Goal: Communication & Community: Participate in discussion

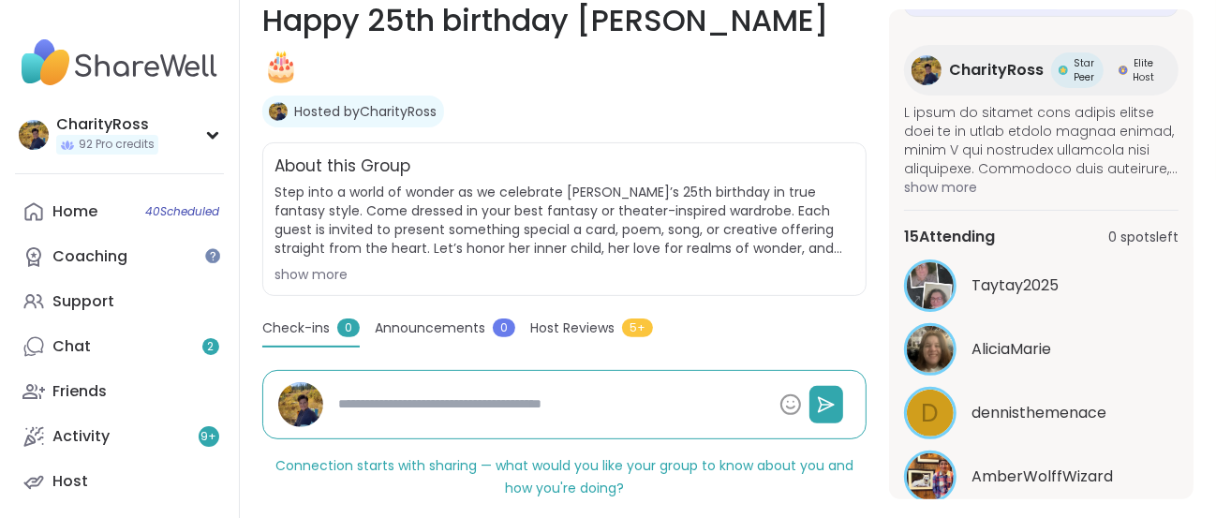
scroll to position [157, 0]
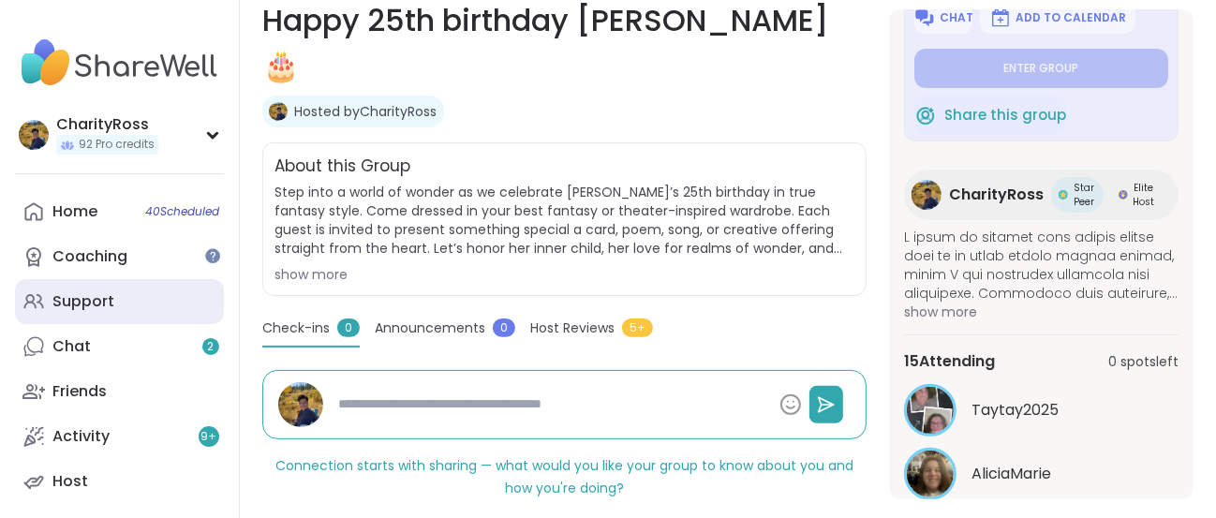
click at [88, 298] on div "Support" at bounding box center [83, 301] width 62 height 21
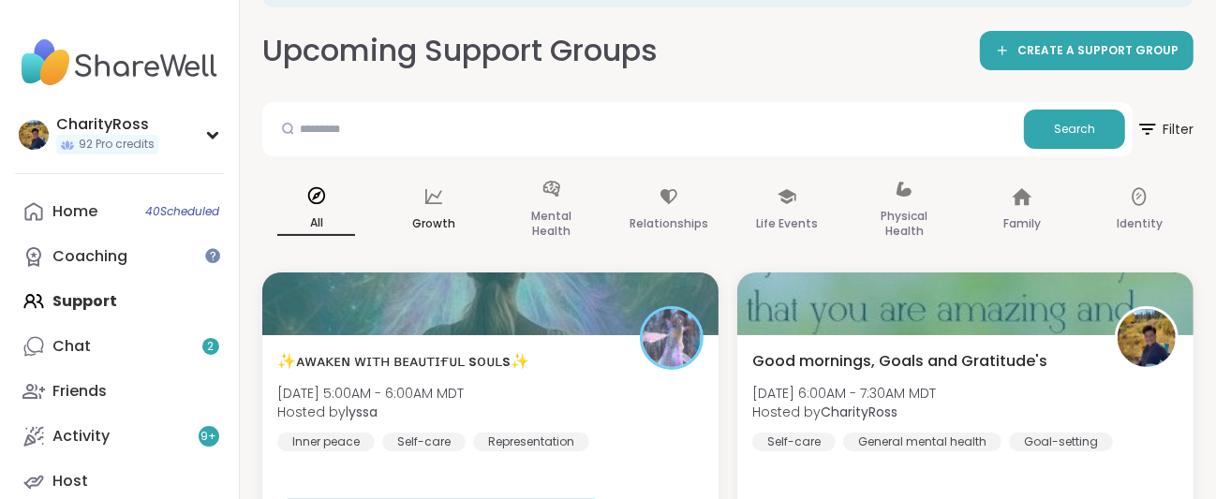
scroll to position [249, 0]
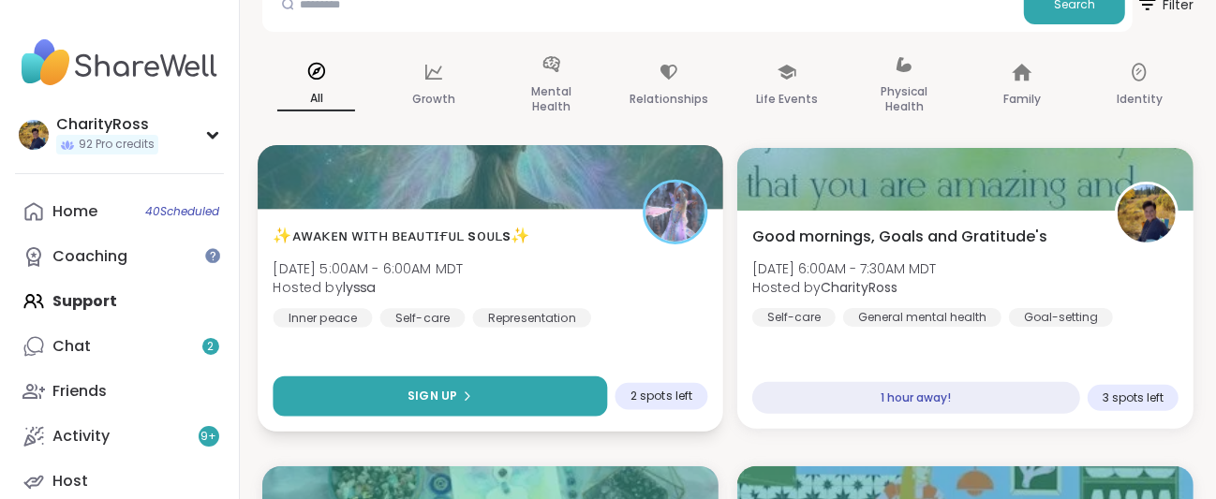
click at [454, 393] on span "Sign Up" at bounding box center [433, 396] width 50 height 17
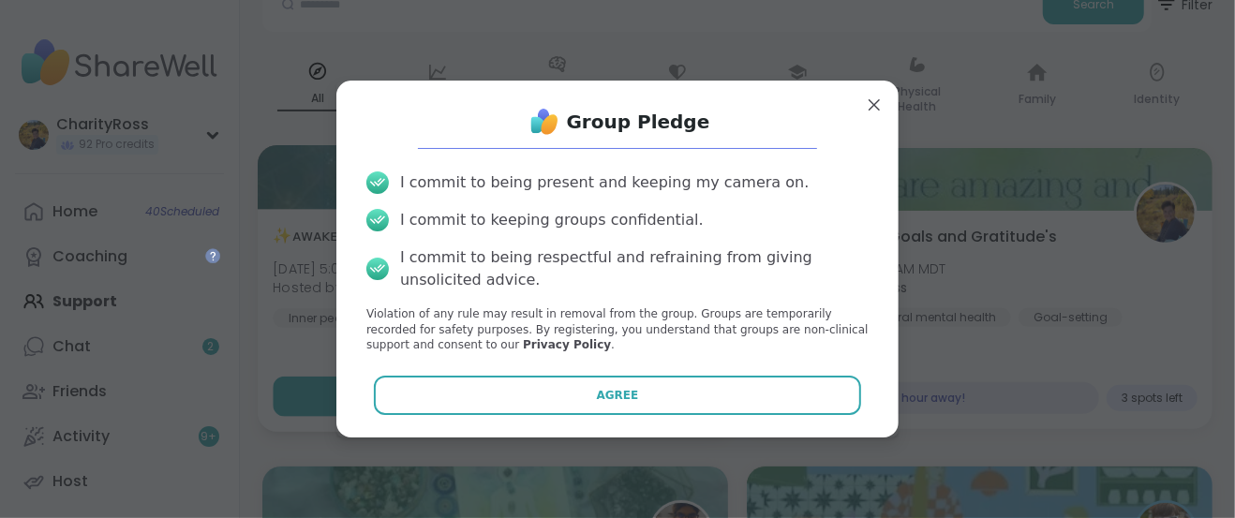
click at [454, 393] on button "Agree" at bounding box center [618, 395] width 488 height 39
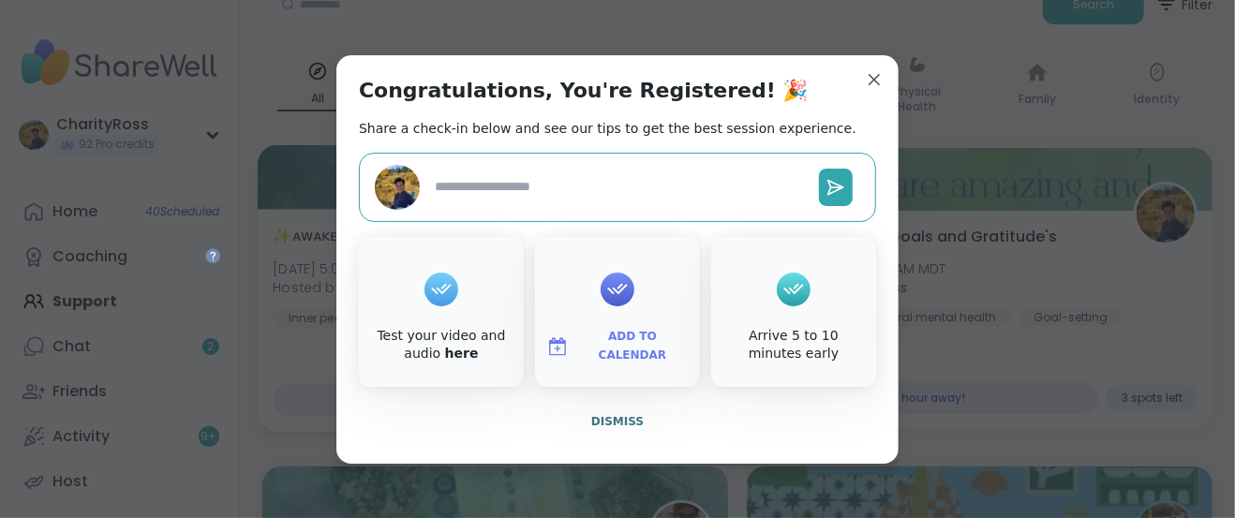
click at [584, 345] on span "Add to Calendar" at bounding box center [632, 346] width 112 height 37
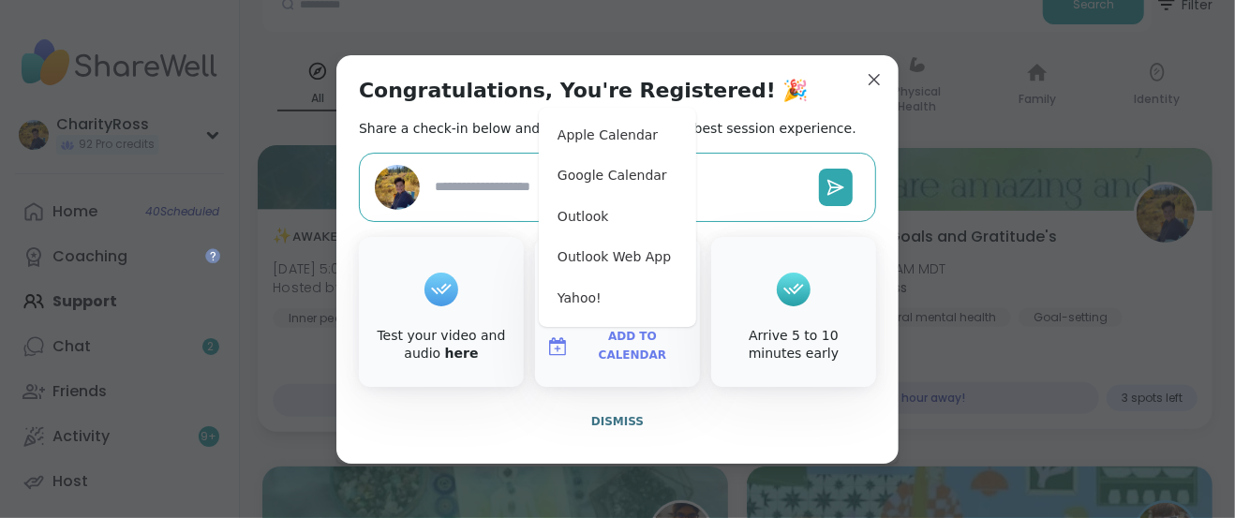
type textarea "*"
click at [610, 181] on button "Google Calendar" at bounding box center [617, 176] width 142 height 41
click at [606, 423] on span "Dismiss" at bounding box center [617, 421] width 52 height 13
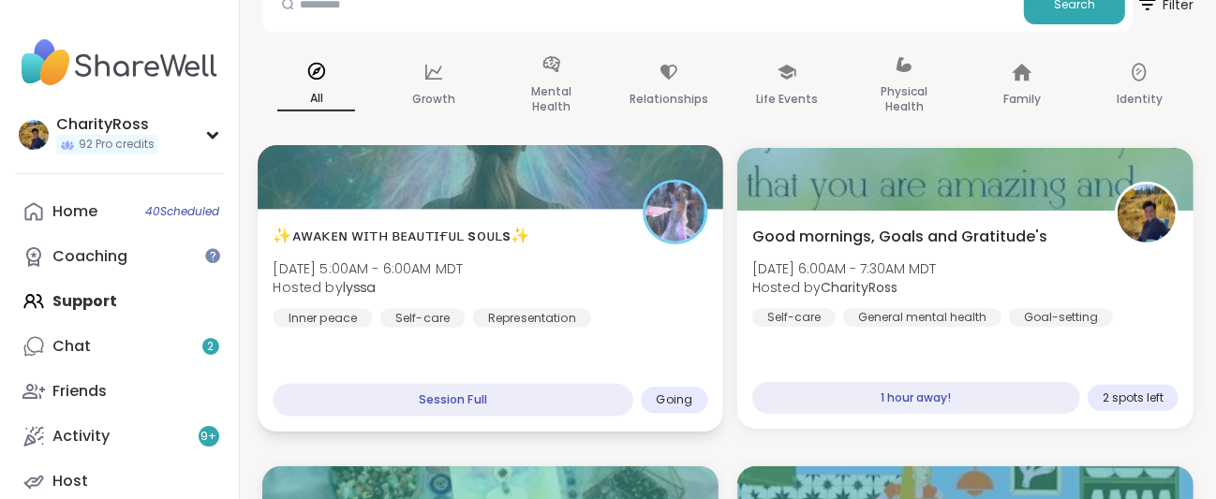
click at [655, 321] on div "✨ᴀᴡᴀᴋᴇɴ ᴡɪᴛʜ ʙᴇᴀᴜᴛɪғᴜʟ sᴏᴜʟs✨ Mon, Sep 15 | 5:00AM - 6:00AM MDT Hosted by lyssa…" at bounding box center [490, 275] width 435 height 103
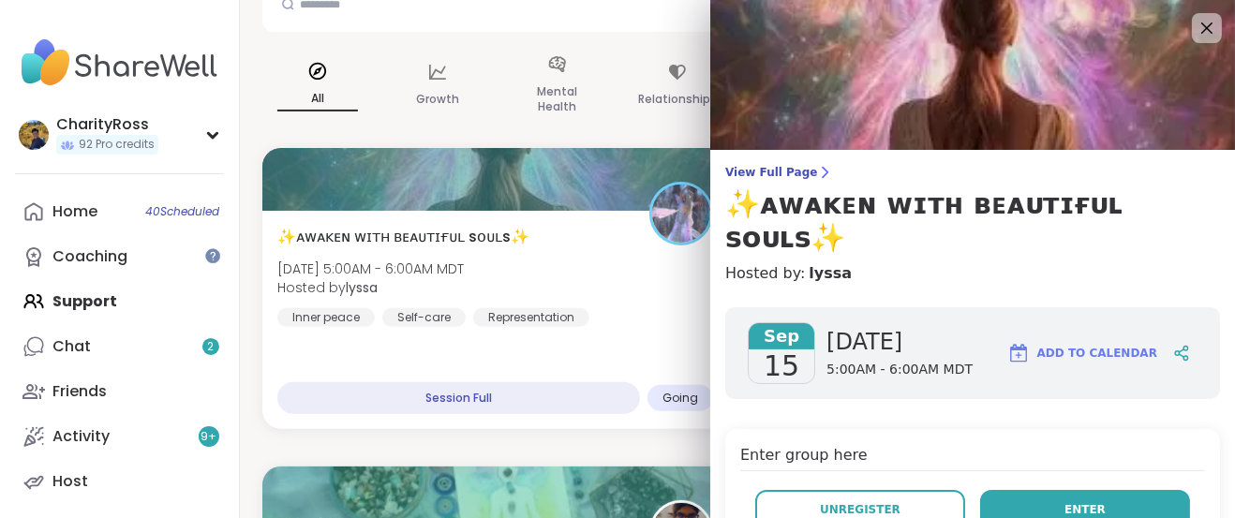
click at [992, 490] on button "Enter" at bounding box center [1085, 509] width 210 height 39
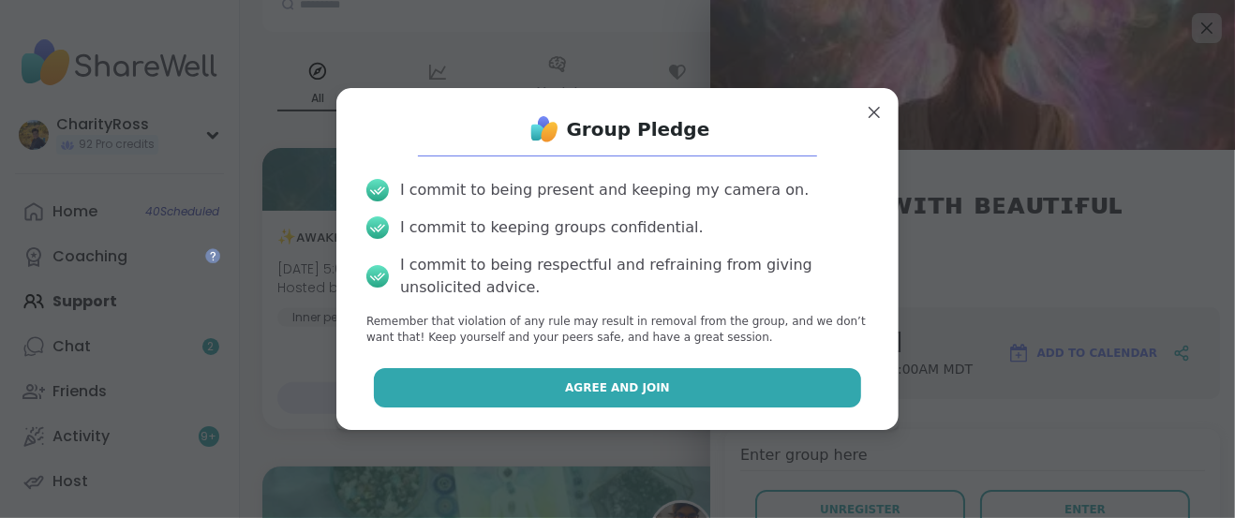
click at [811, 383] on button "Agree and Join" at bounding box center [618, 387] width 488 height 39
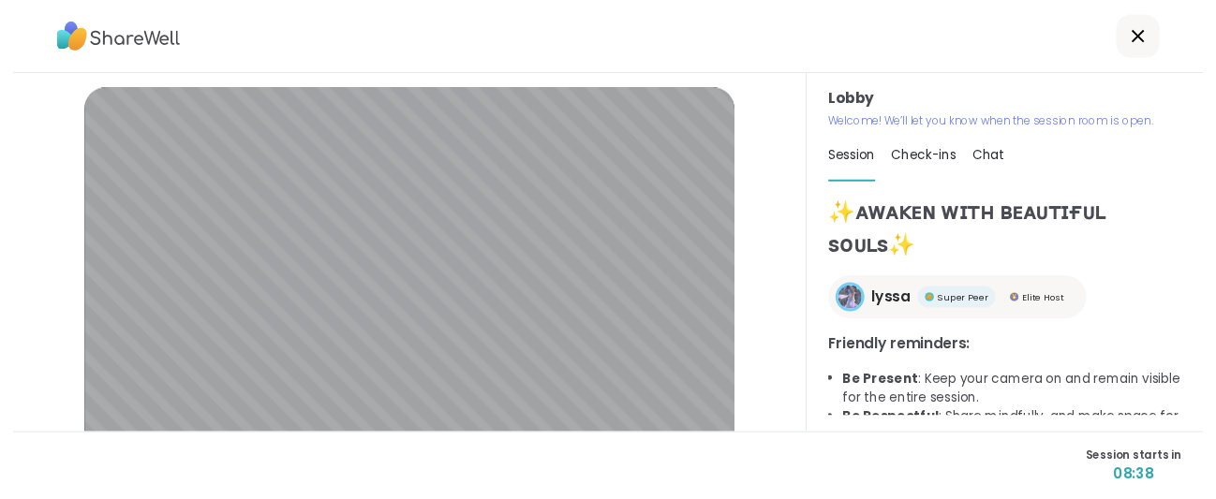
scroll to position [89, 0]
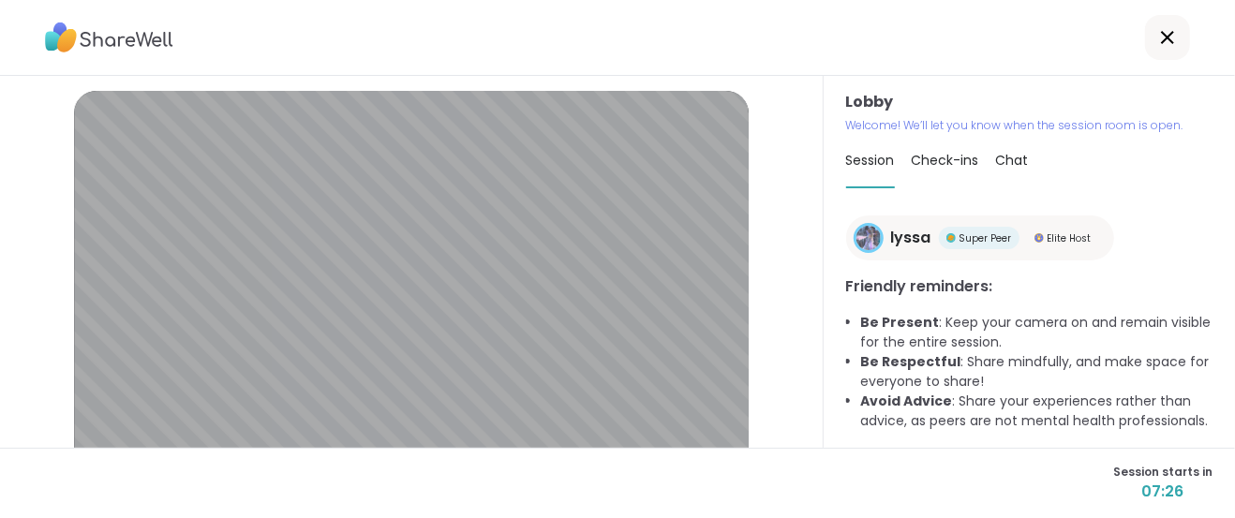
click at [1149, 50] on div at bounding box center [1167, 37] width 45 height 45
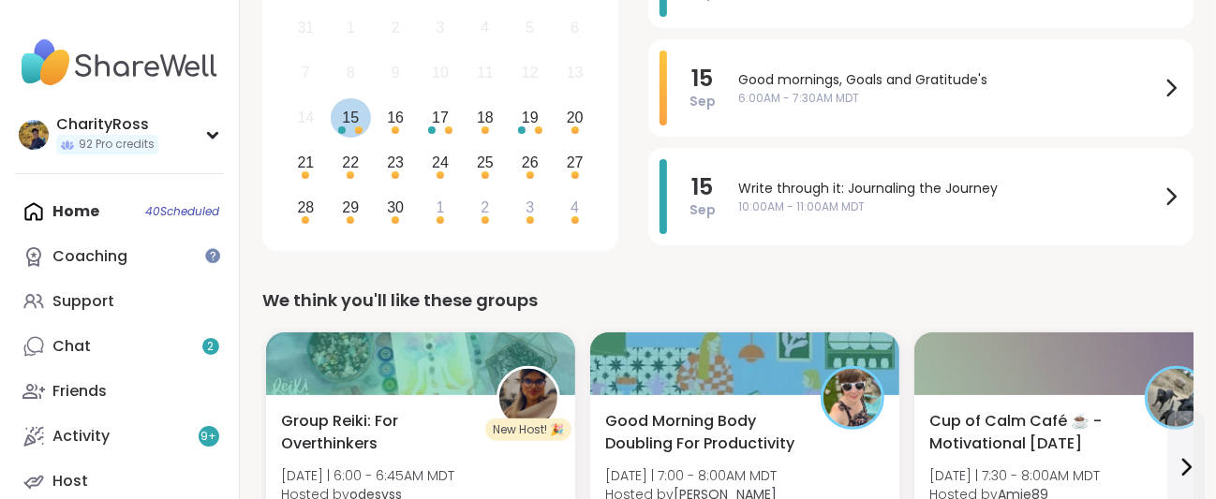
click at [360, 128] on div "Choose Monday, September 15th, 2025" at bounding box center [358, 129] width 7 height 7
click at [178, 205] on div "Home 40 Scheduled Coaching Support Chat 2 Friends Activity 9 + Host" at bounding box center [119, 346] width 209 height 315
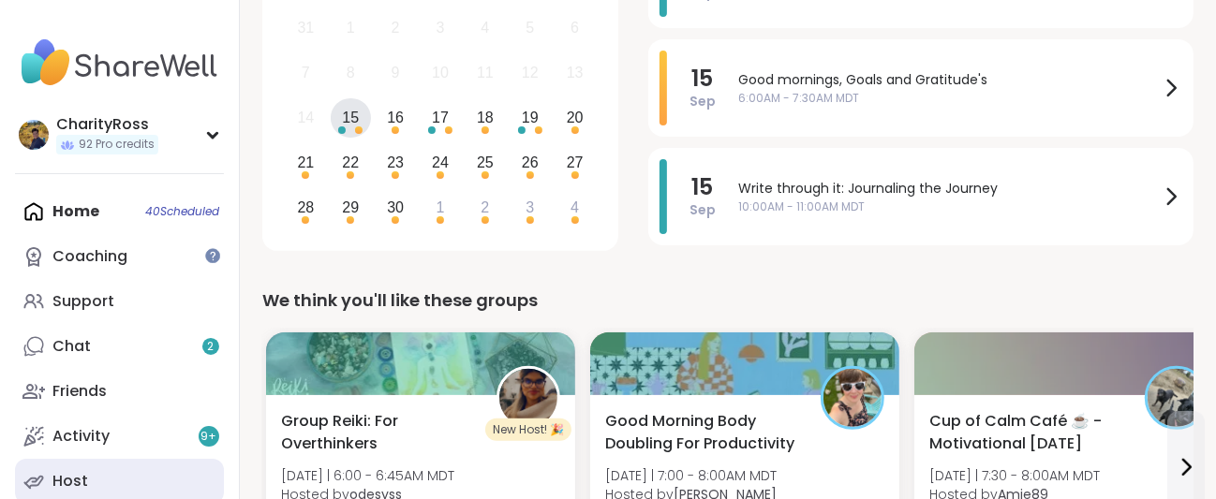
click at [180, 493] on link "Host" at bounding box center [119, 481] width 209 height 45
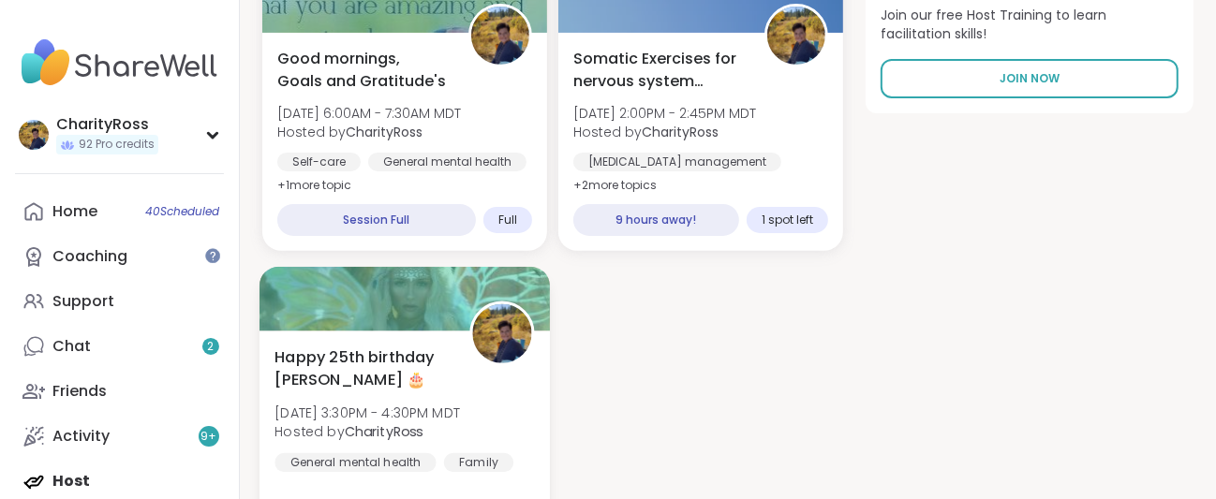
scroll to position [374, 0]
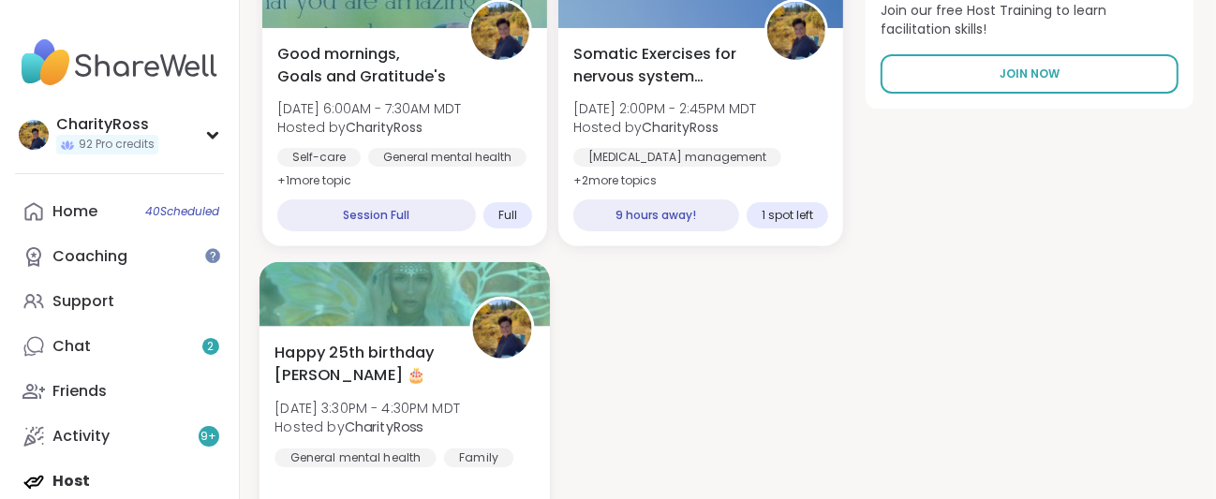
click at [342, 449] on div "General mental health" at bounding box center [354, 458] width 161 height 19
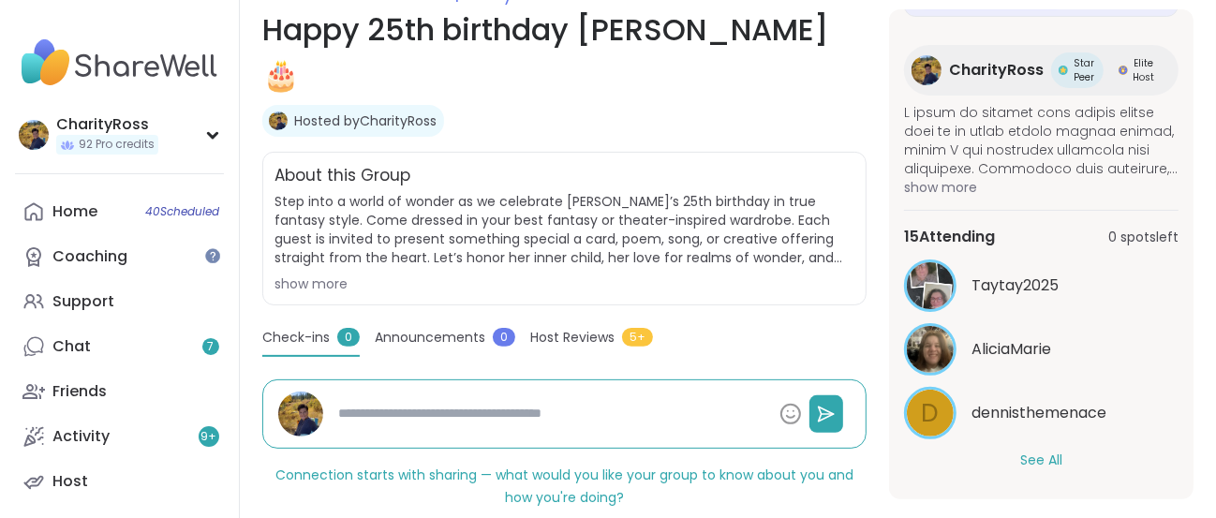
scroll to position [297, 0]
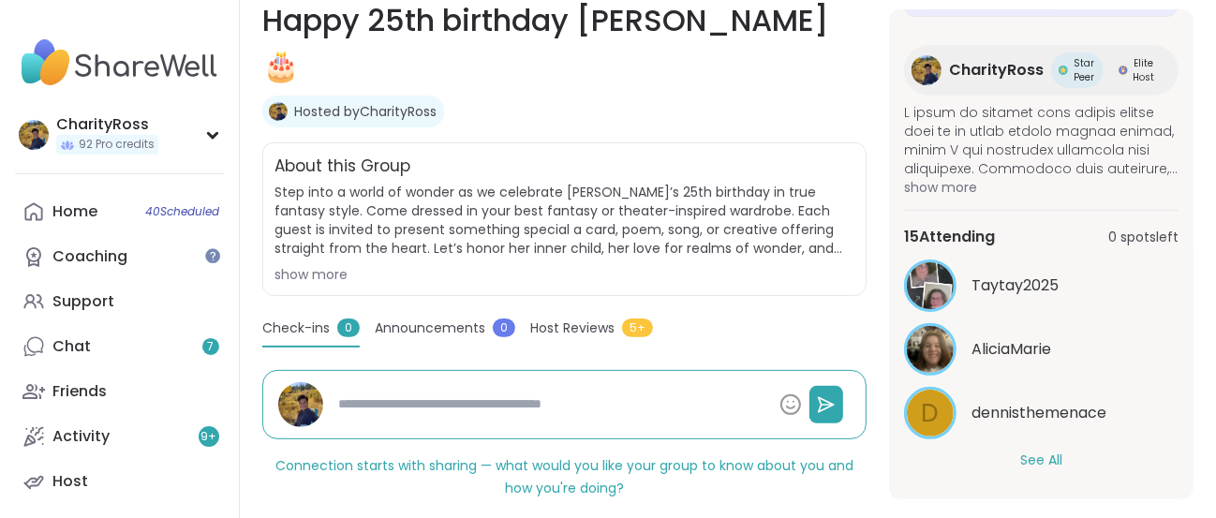
click at [1029, 451] on button "See All" at bounding box center [1041, 461] width 42 height 20
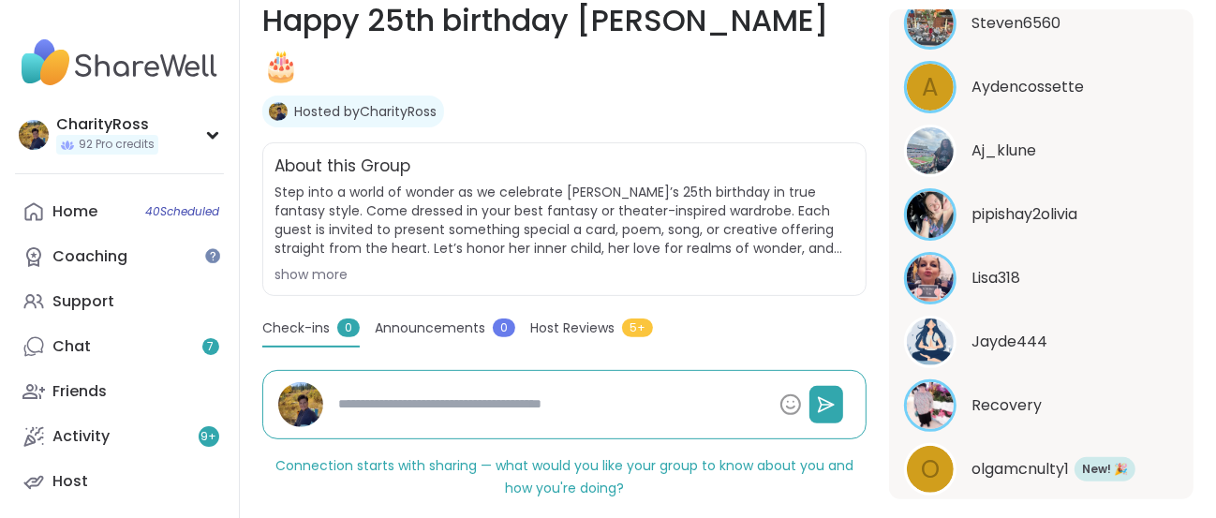
scroll to position [1031, 0]
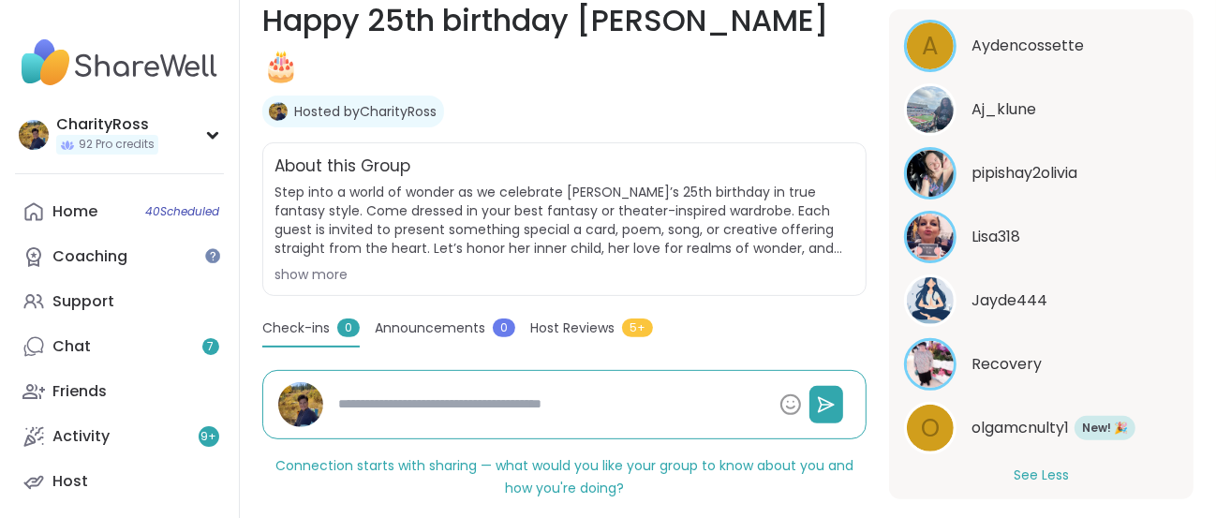
click at [937, 410] on span "o" at bounding box center [930, 428] width 19 height 37
type textarea "*"
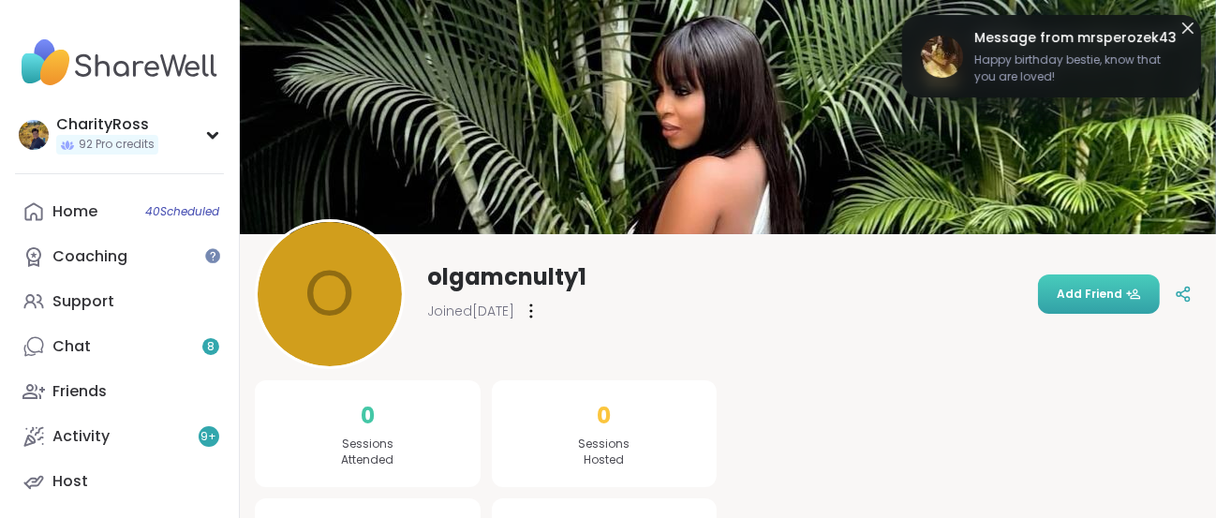
click at [1109, 307] on button "Add Friend" at bounding box center [1099, 293] width 122 height 39
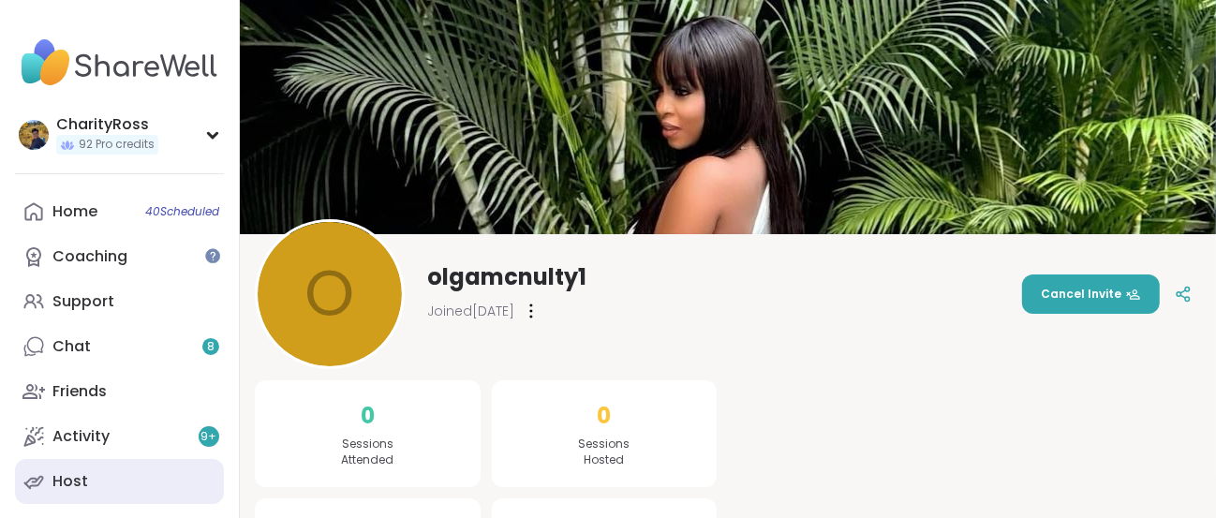
click at [64, 497] on link "Host" at bounding box center [119, 481] width 209 height 45
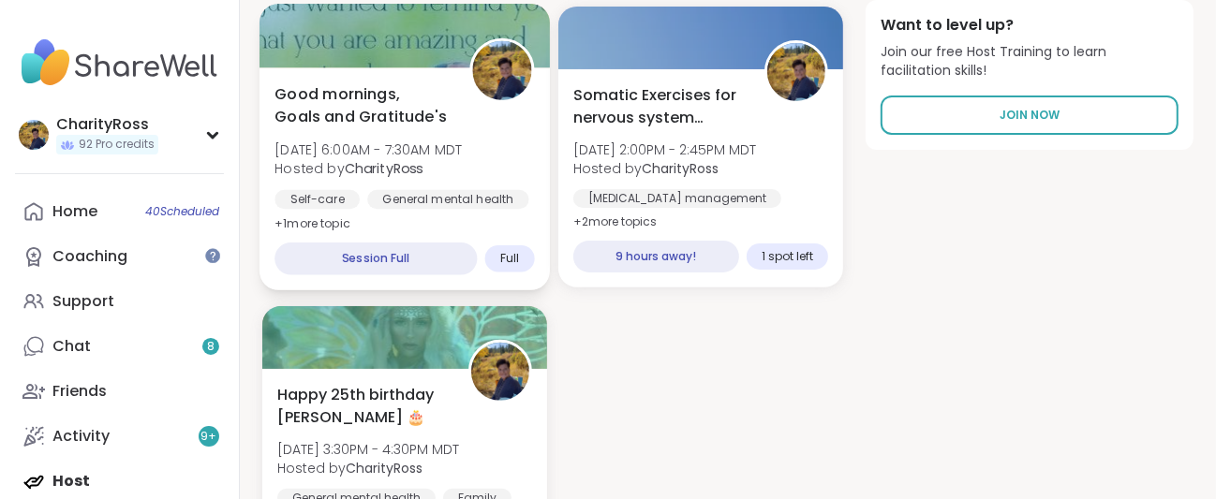
scroll to position [374, 0]
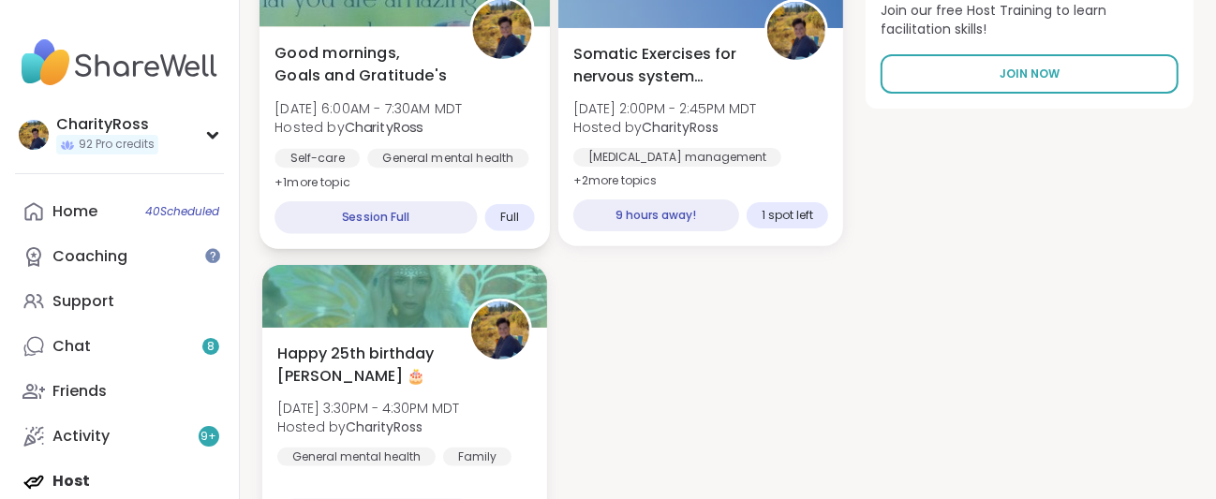
click at [424, 454] on div "General mental health" at bounding box center [356, 457] width 158 height 19
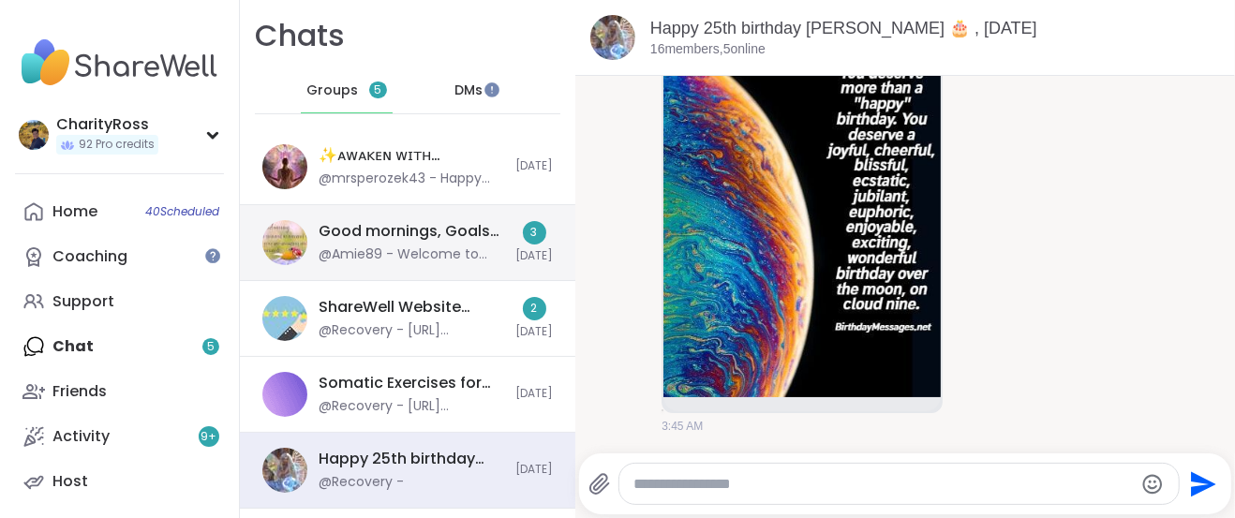
click at [523, 234] on div "3" at bounding box center [534, 232] width 23 height 23
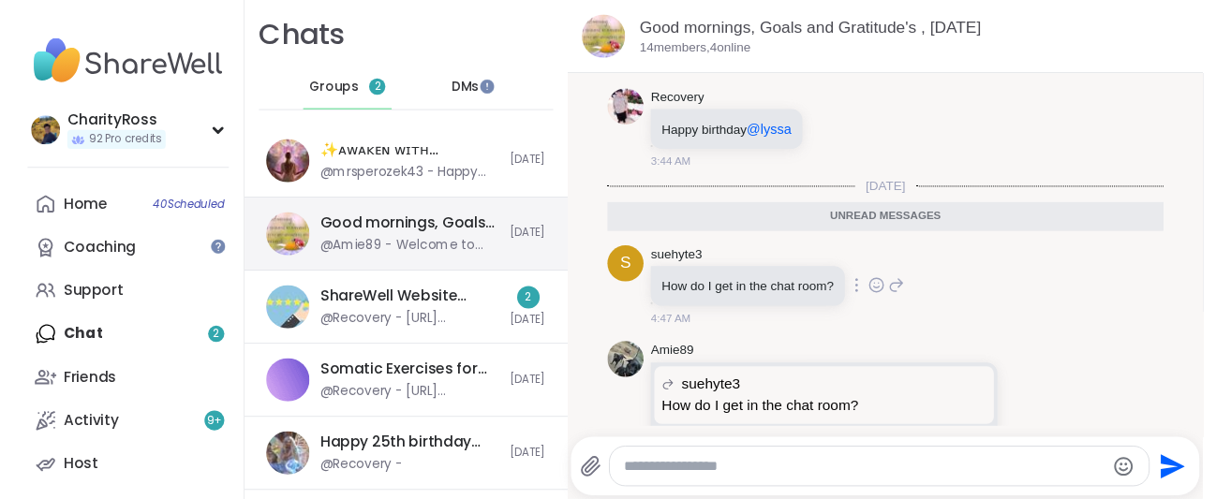
scroll to position [1438, 0]
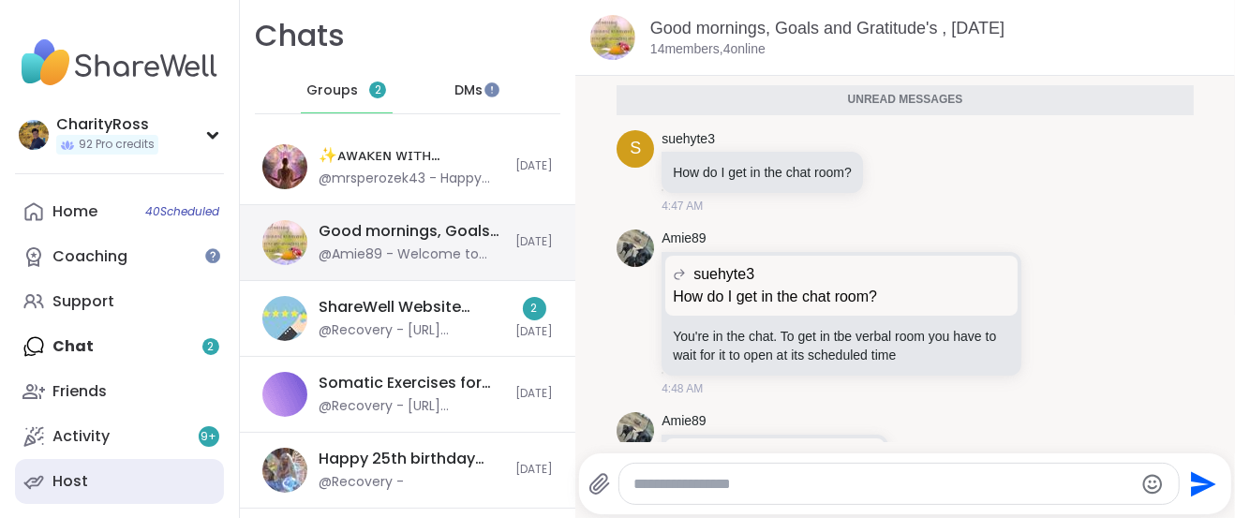
click at [120, 471] on link "Host" at bounding box center [119, 481] width 209 height 45
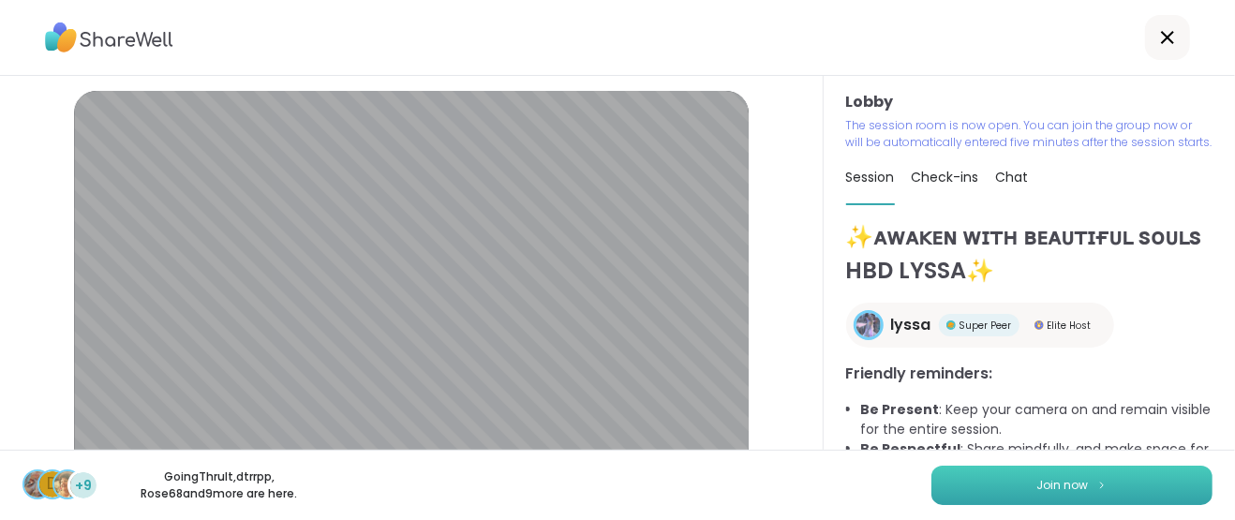
click at [936, 482] on button "Join now" at bounding box center [1071, 485] width 281 height 39
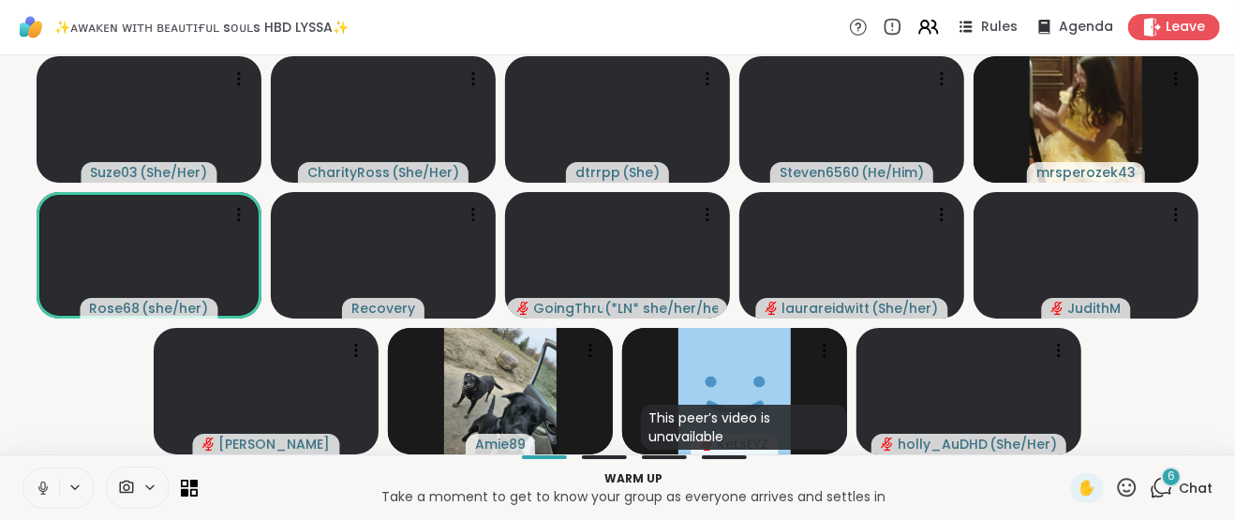
click at [49, 491] on icon at bounding box center [43, 488] width 17 height 17
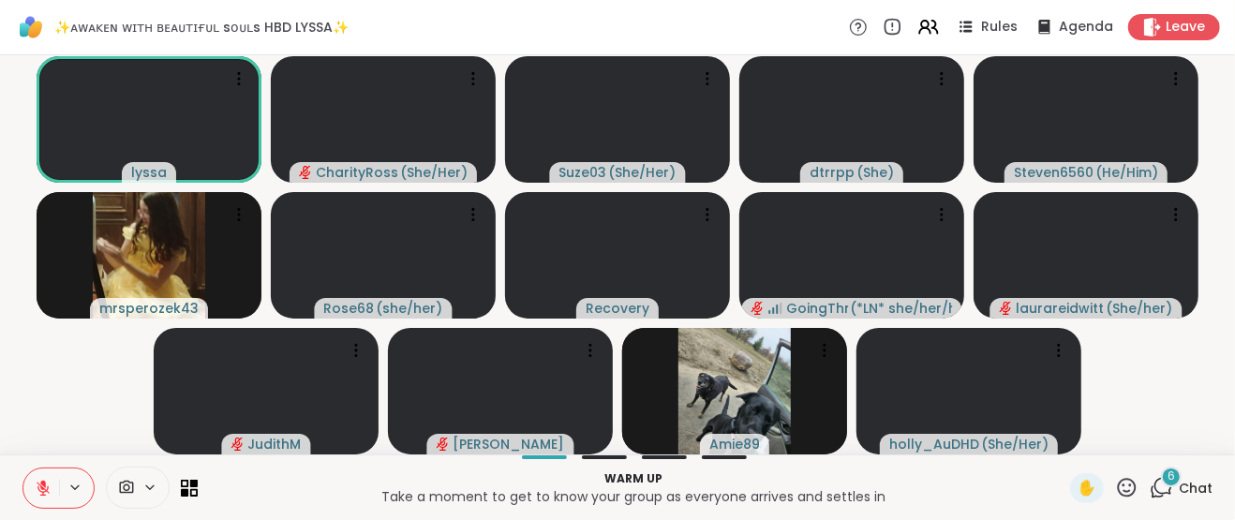
click at [52, 488] on button at bounding box center [41, 487] width 36 height 39
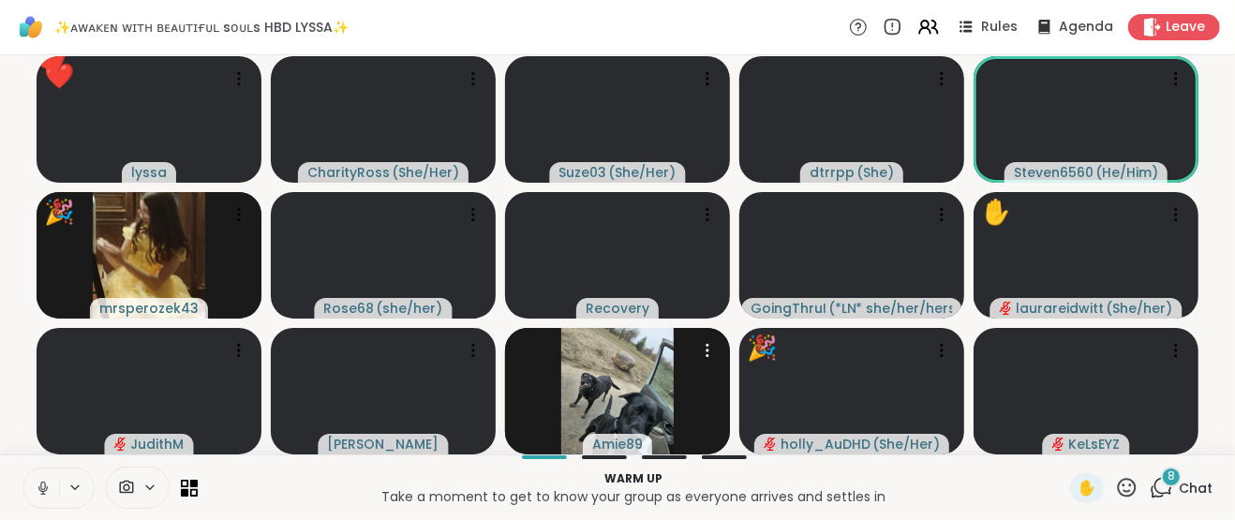
click at [1118, 497] on icon at bounding box center [1127, 487] width 19 height 19
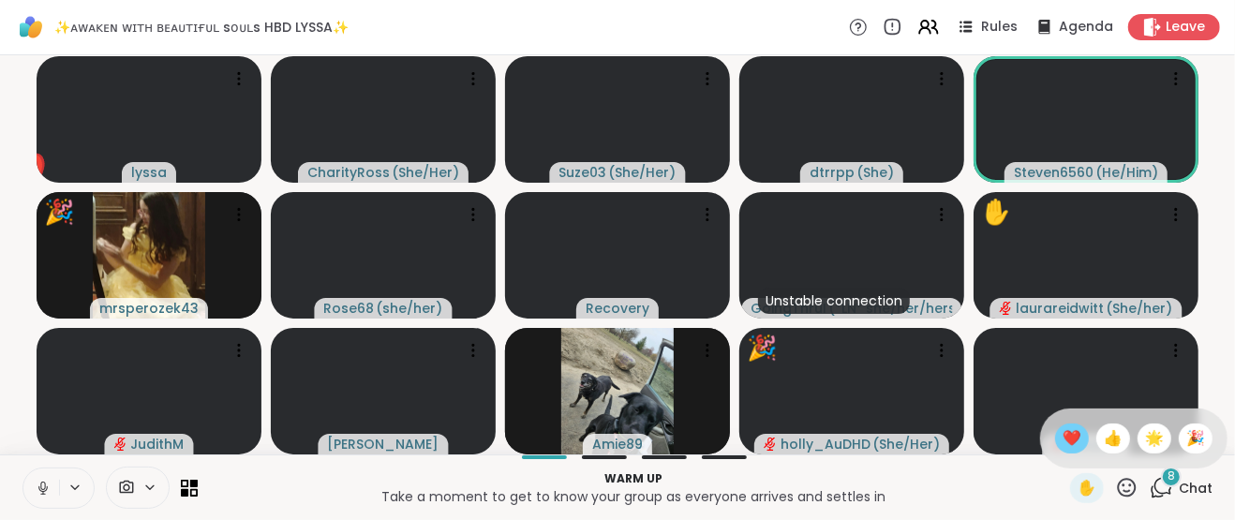
click at [1062, 436] on span "❤️" at bounding box center [1071, 438] width 19 height 22
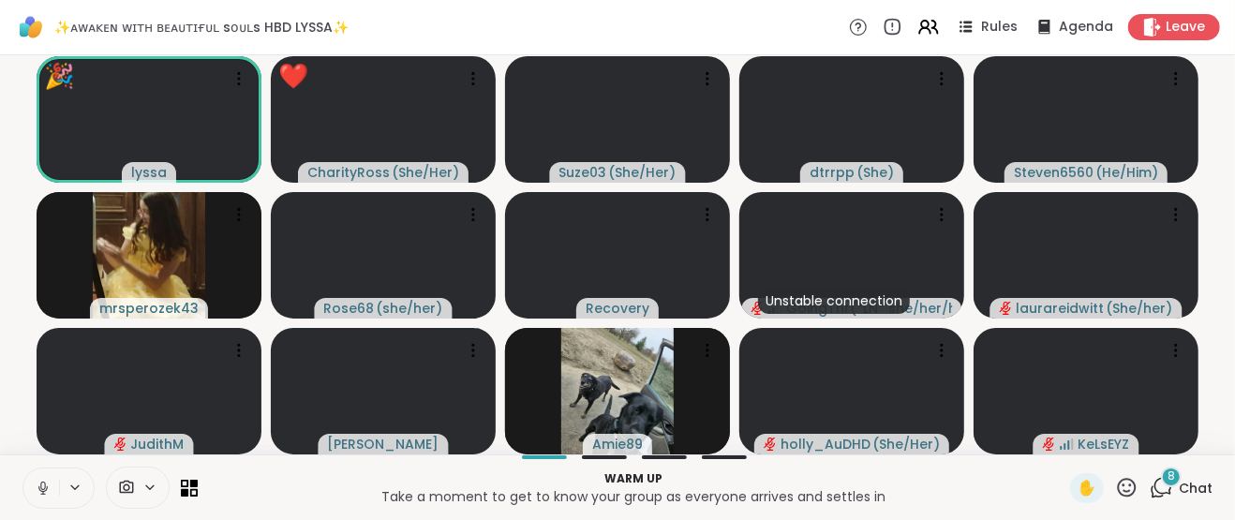
click at [1138, 482] on icon at bounding box center [1126, 487] width 23 height 23
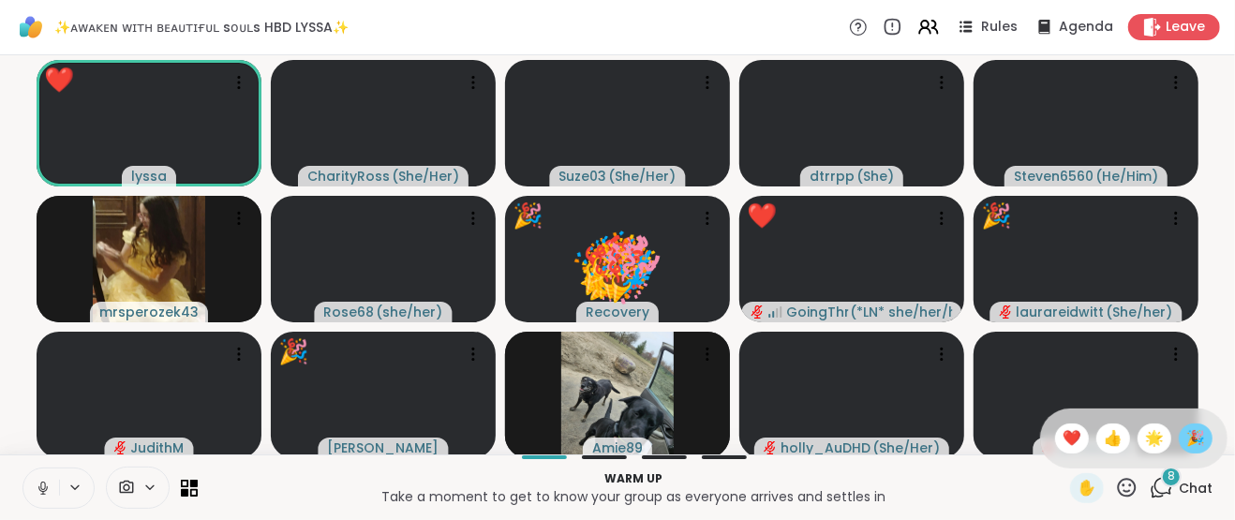
click at [1205, 444] on span "🎉" at bounding box center [1195, 438] width 19 height 22
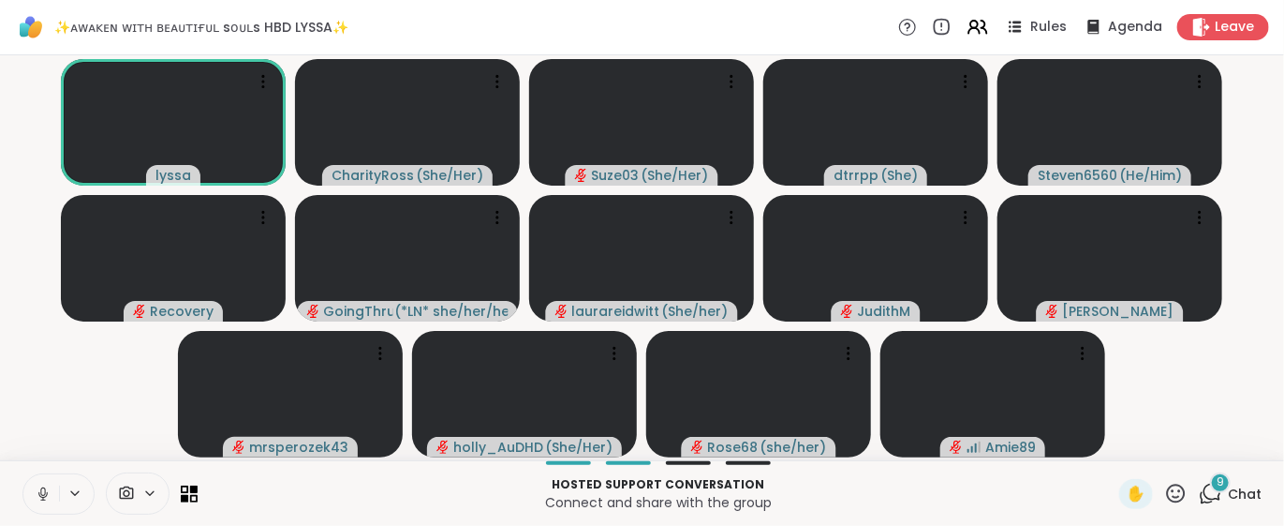
click at [39, 497] on icon at bounding box center [43, 493] width 17 height 17
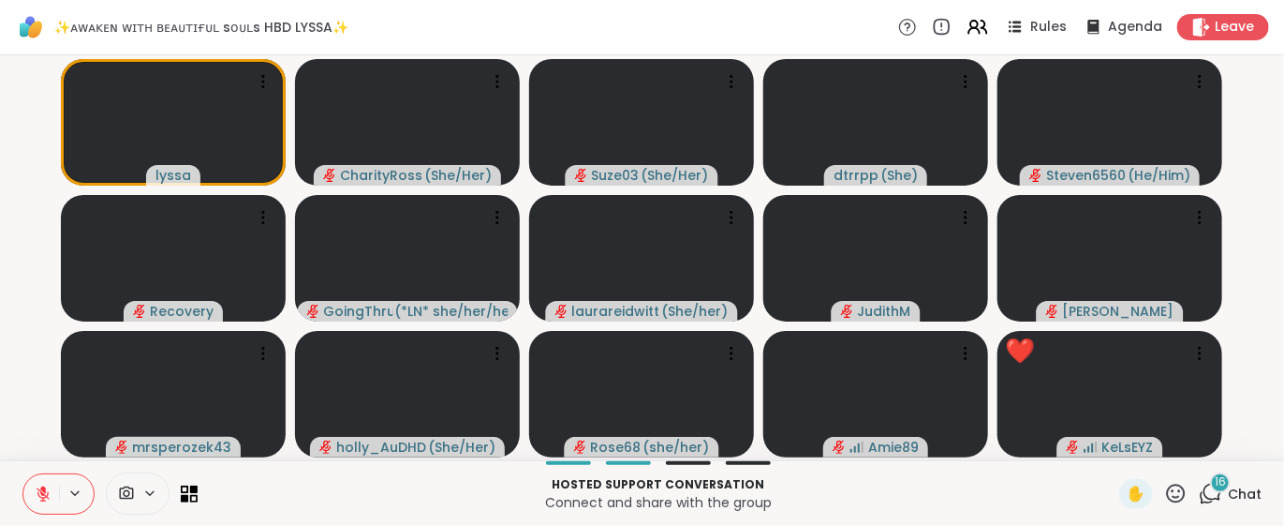
click at [1164, 496] on icon at bounding box center [1175, 493] width 23 height 23
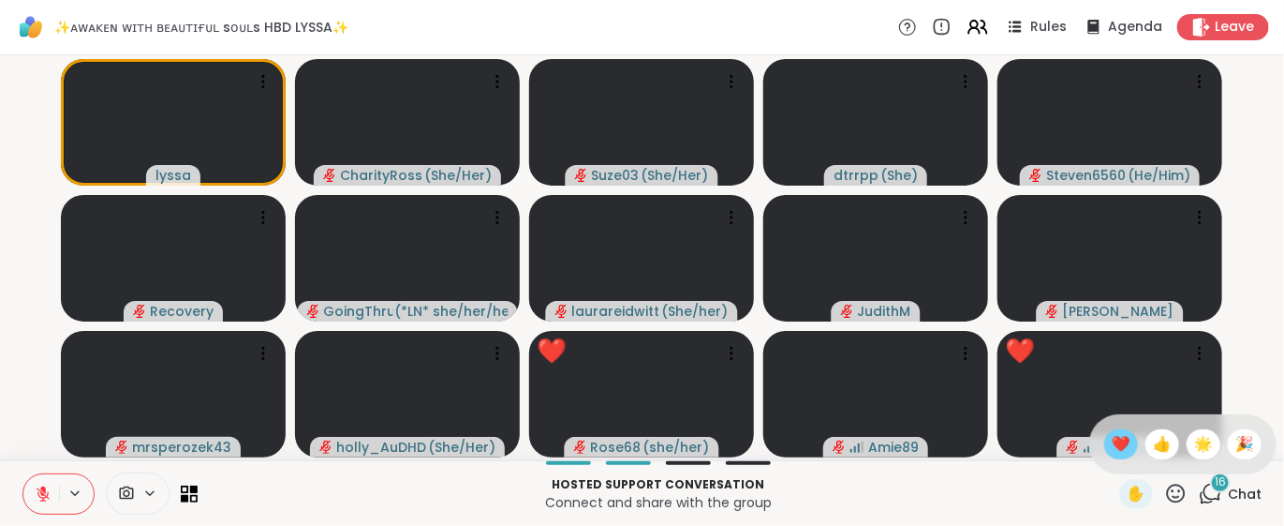
click at [1105, 443] on div "❤️" at bounding box center [1122, 444] width 34 height 30
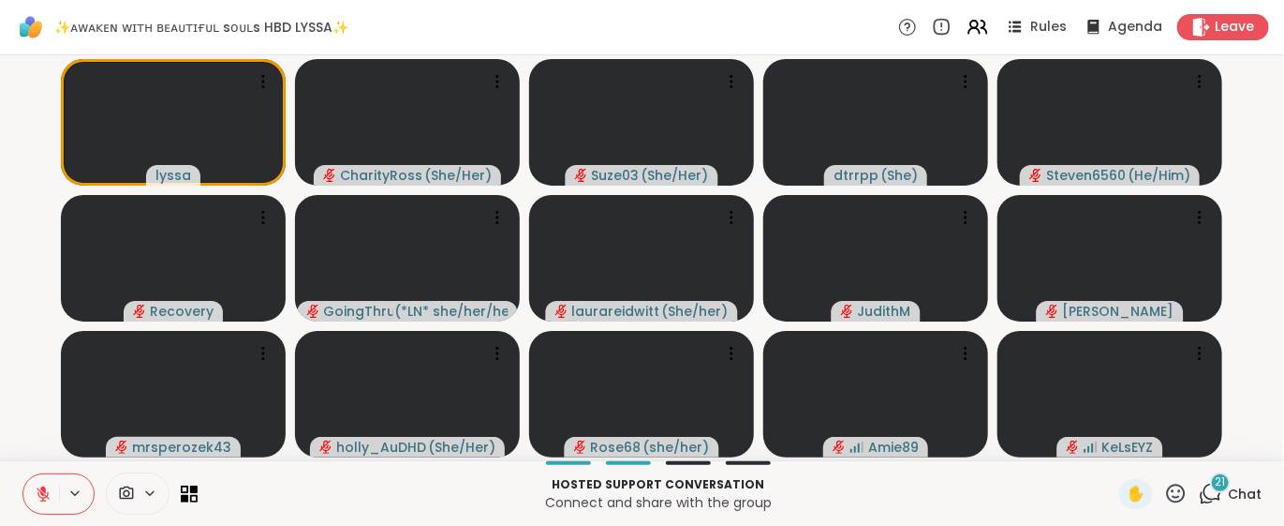
click at [1199, 493] on icon at bounding box center [1210, 493] width 23 height 23
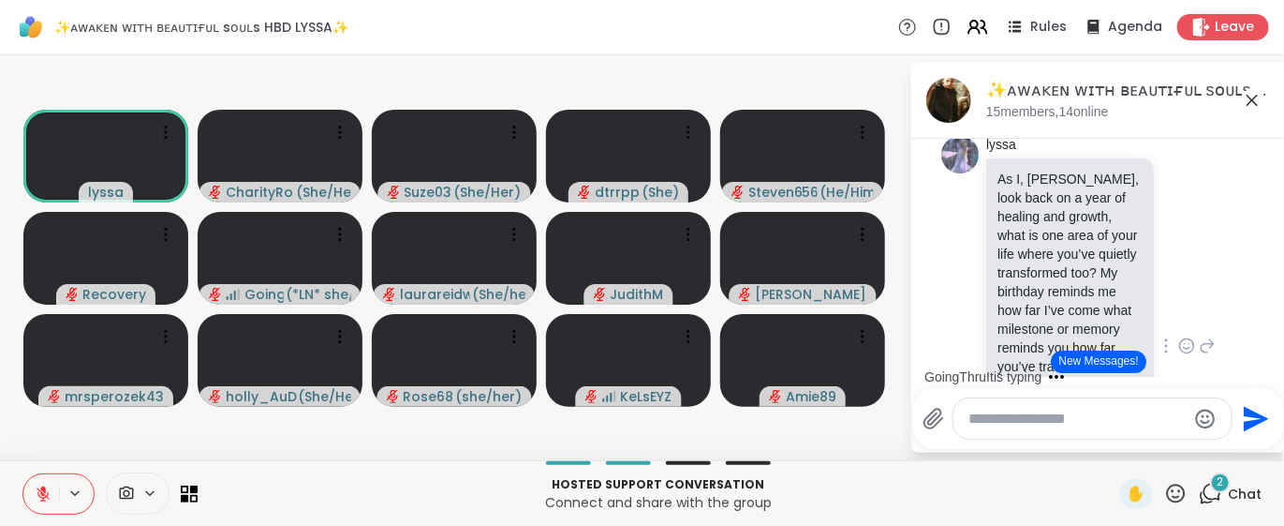
scroll to position [5192, 0]
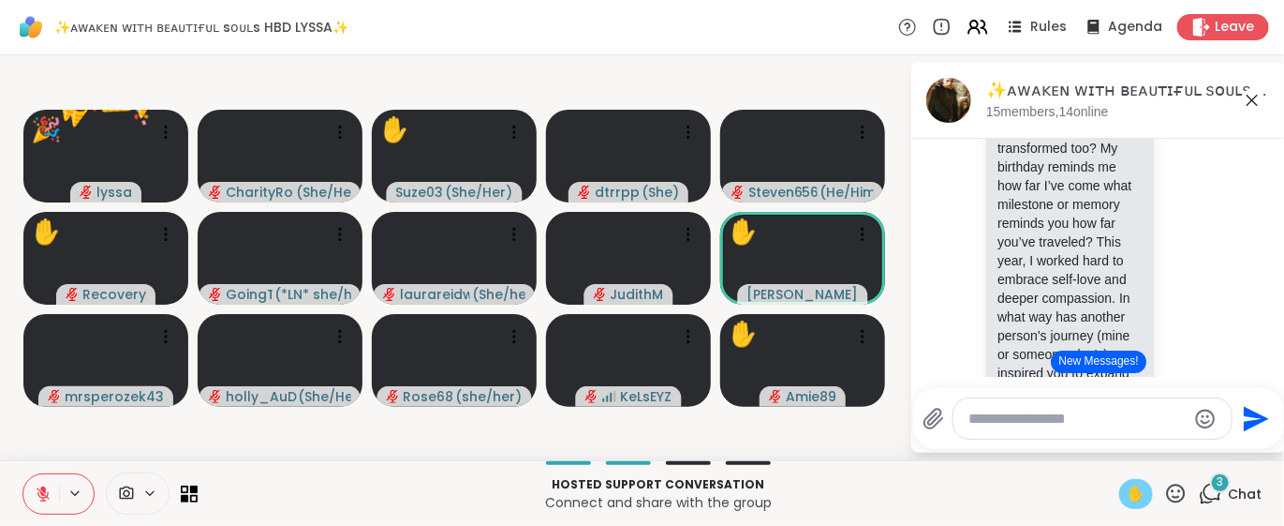
click at [1127, 500] on span "✋" at bounding box center [1136, 493] width 19 height 22
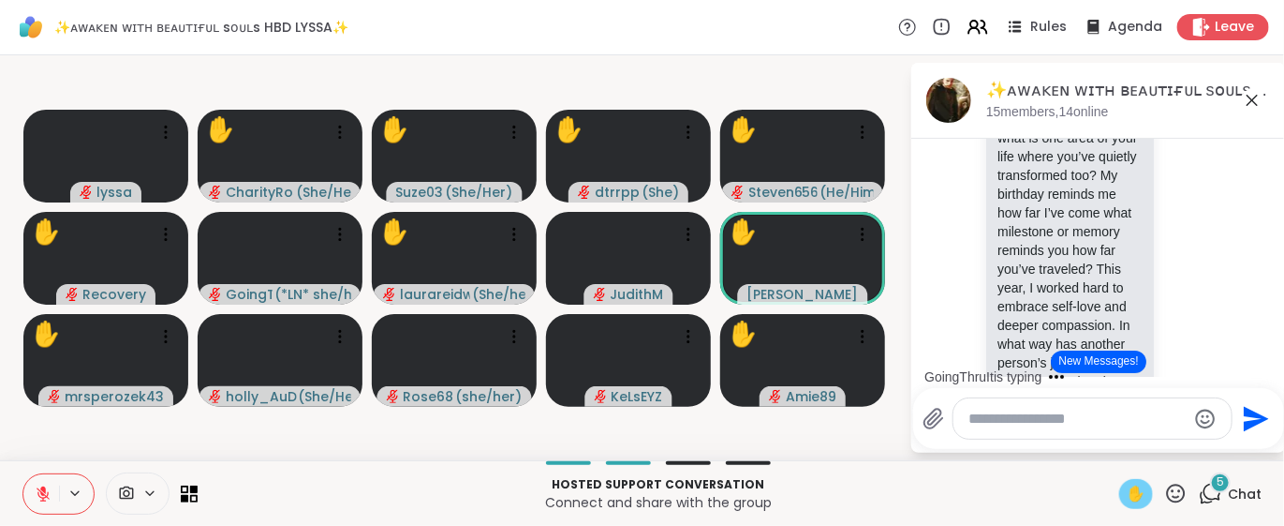
scroll to position [5620, 0]
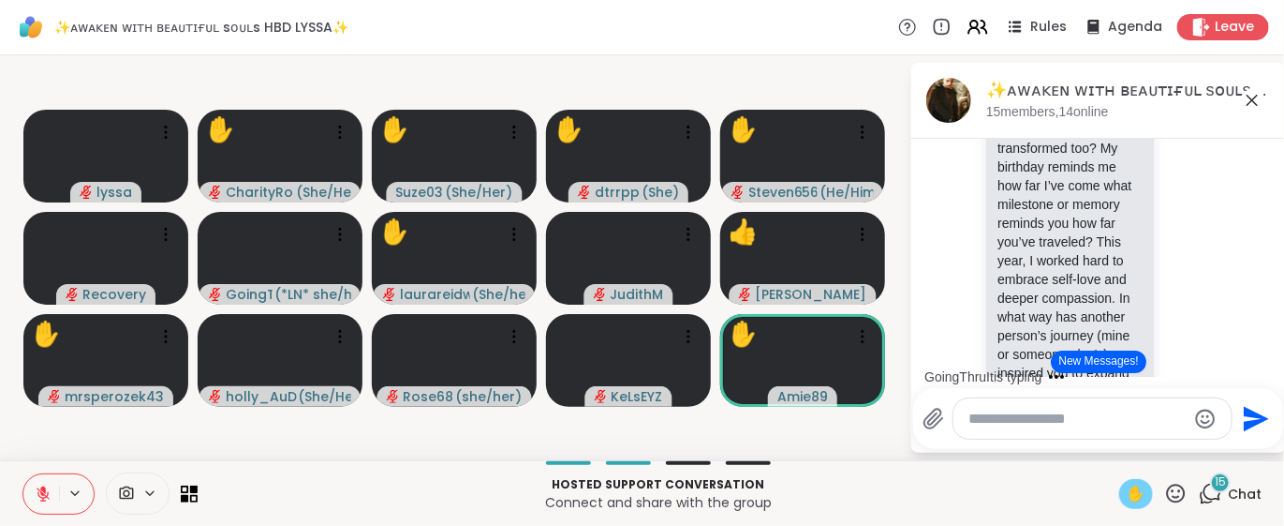
click at [1167, 492] on icon at bounding box center [1176, 492] width 19 height 19
click at [1164, 502] on icon at bounding box center [1175, 493] width 23 height 23
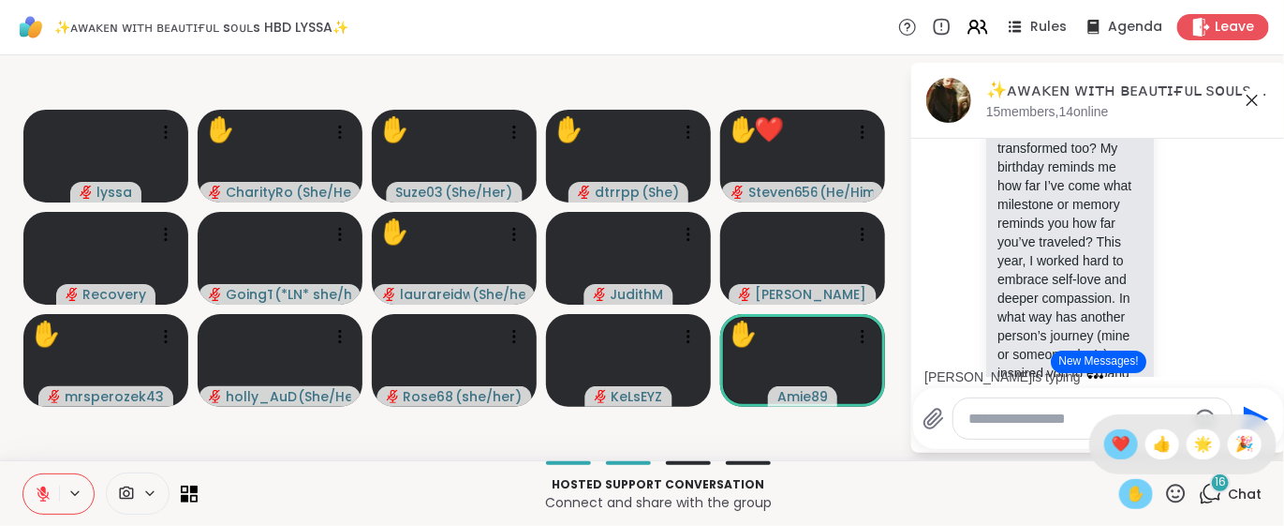
click at [1105, 440] on div "❤️" at bounding box center [1122, 444] width 34 height 30
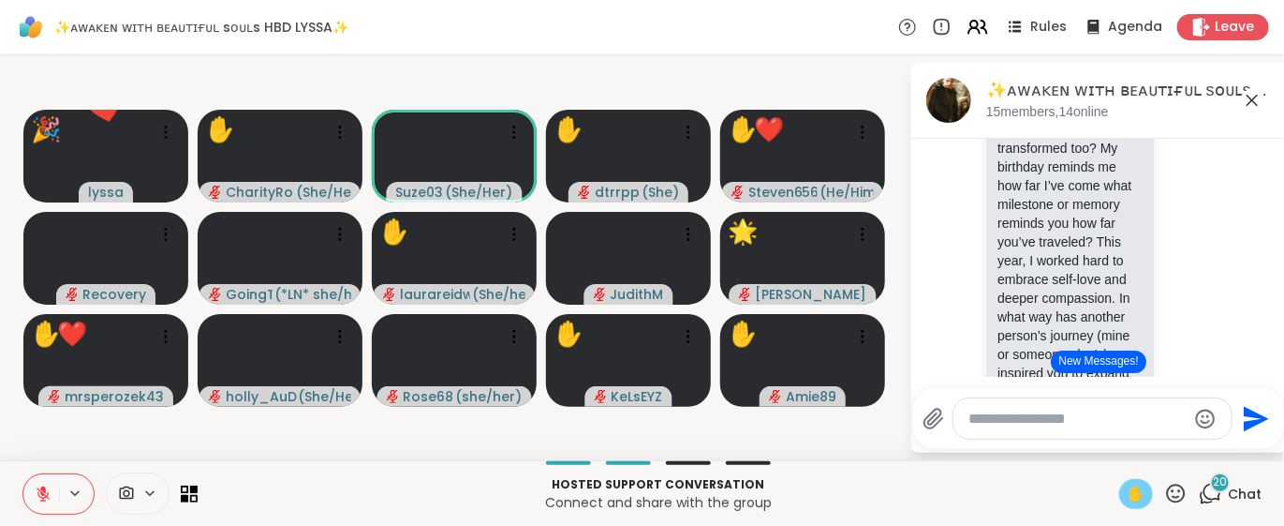
click at [1164, 494] on icon at bounding box center [1175, 493] width 23 height 23
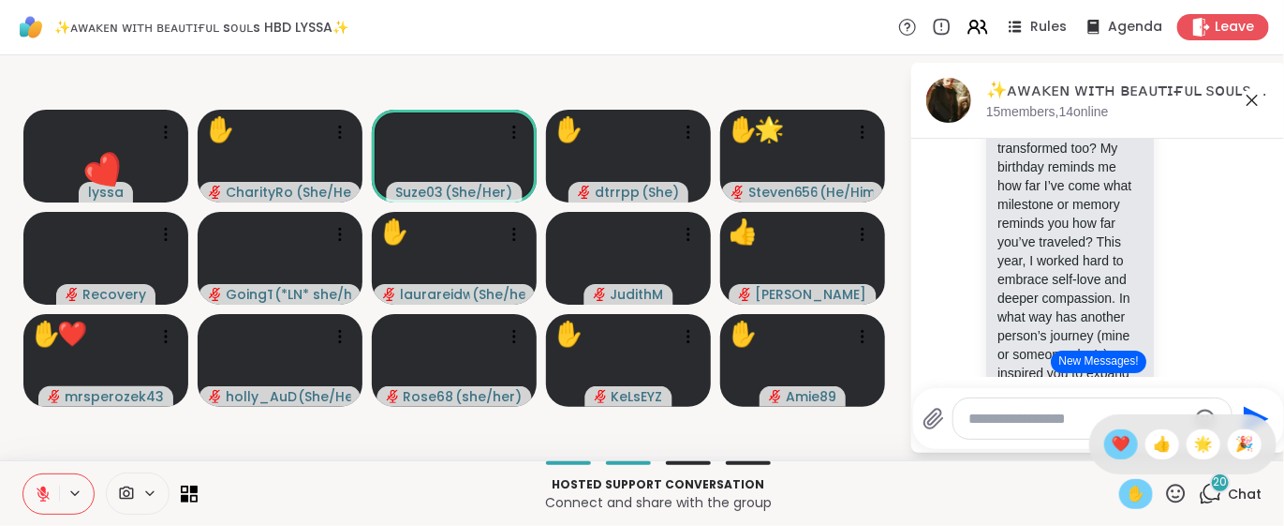
click at [1112, 436] on span "❤️" at bounding box center [1121, 444] width 19 height 22
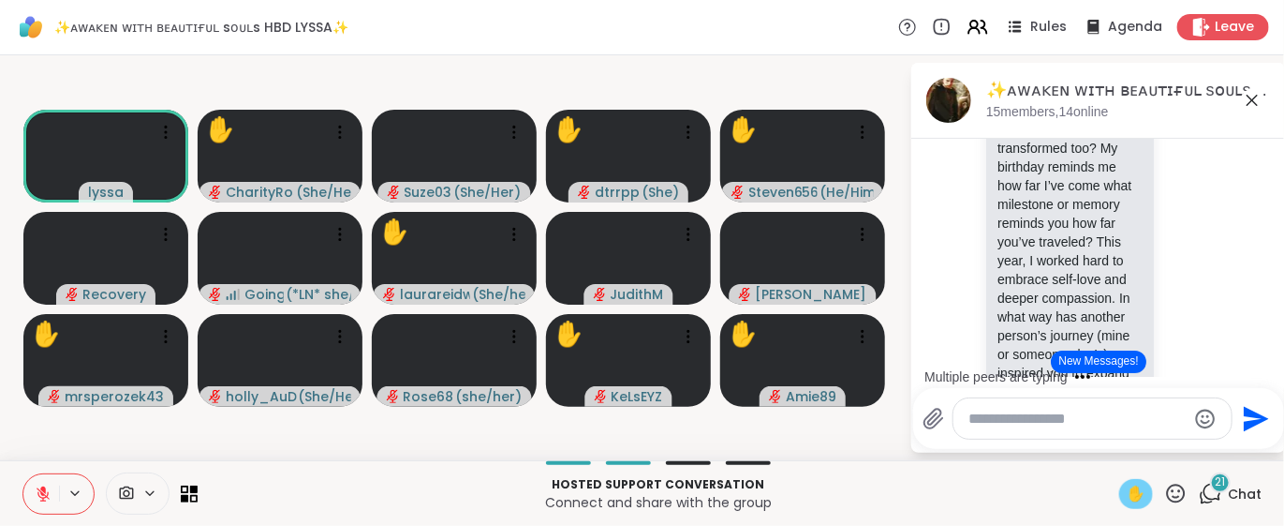
click at [1127, 499] on span "✋" at bounding box center [1136, 493] width 19 height 22
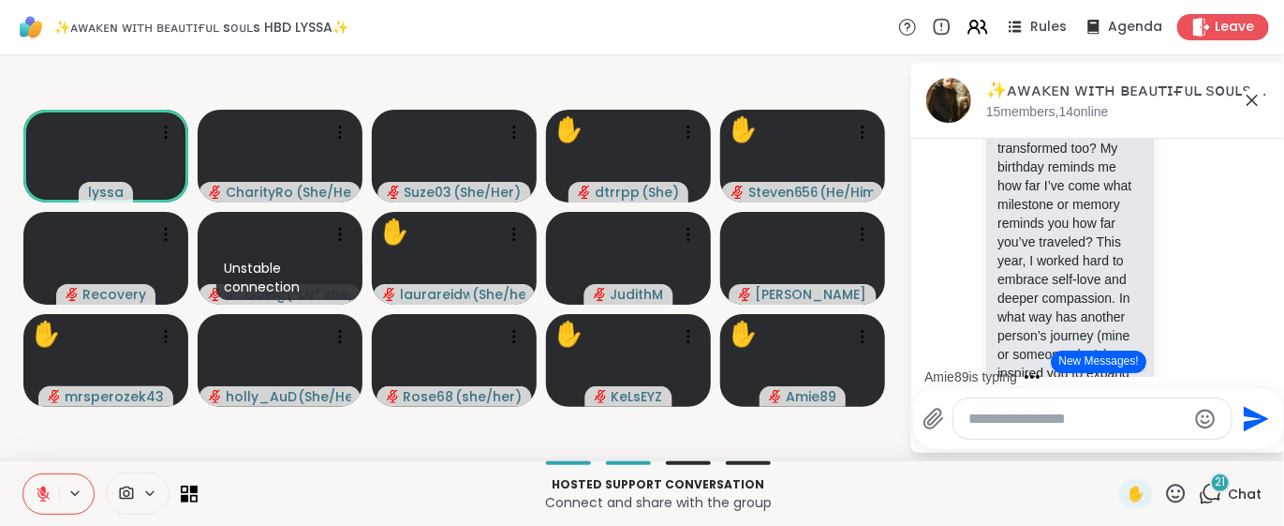
click at [24, 499] on button at bounding box center [41, 493] width 36 height 39
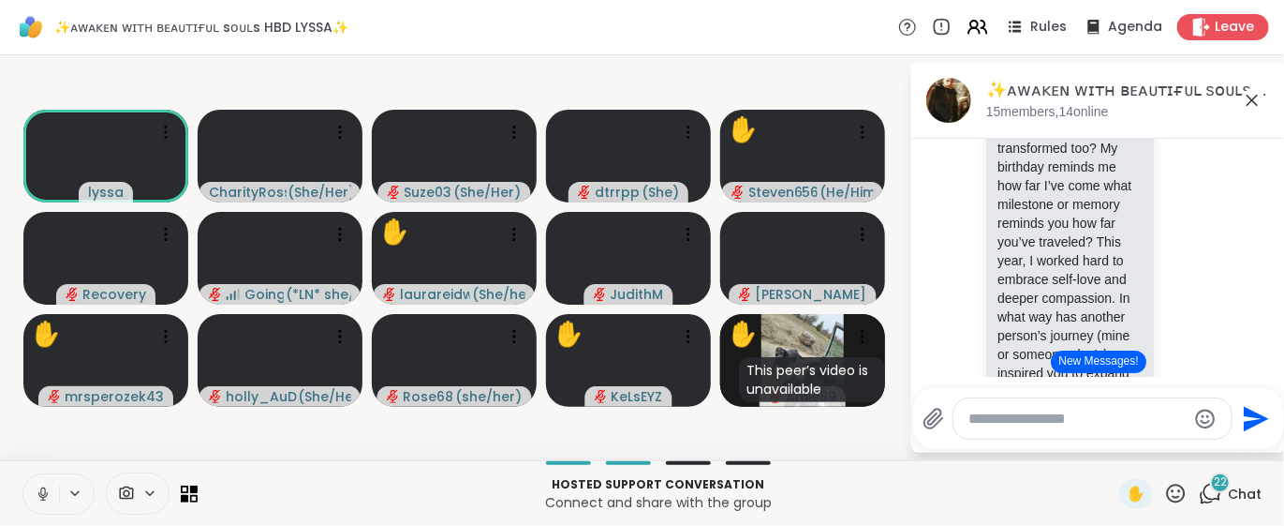
click at [1164, 494] on icon at bounding box center [1175, 493] width 23 height 23
click at [1112, 445] on span "❤️" at bounding box center [1121, 444] width 19 height 22
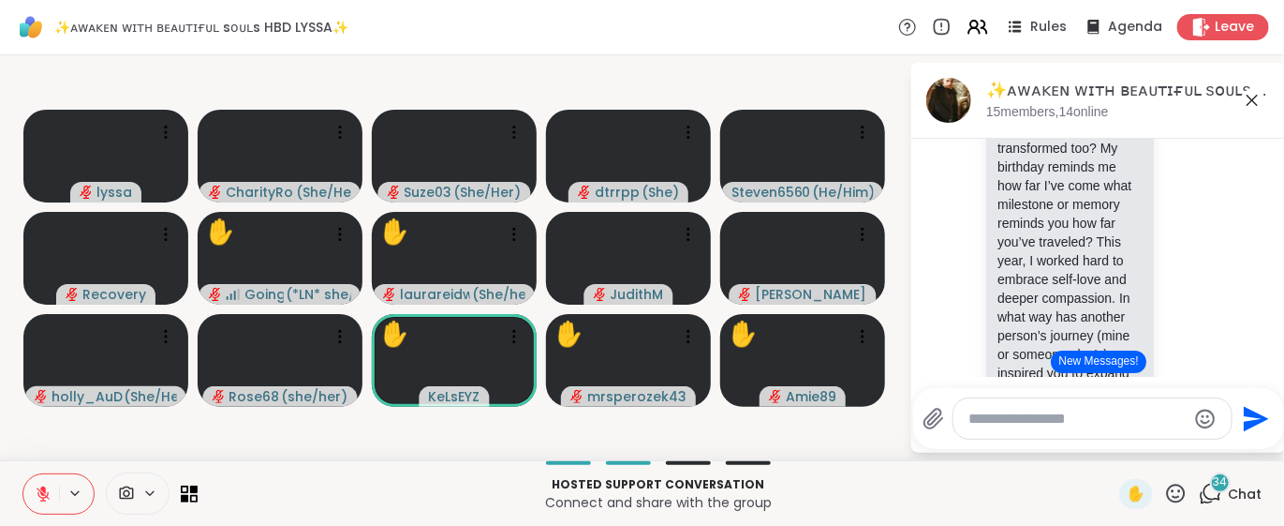
click at [1095, 365] on button "New Messages!" at bounding box center [1098, 361] width 95 height 22
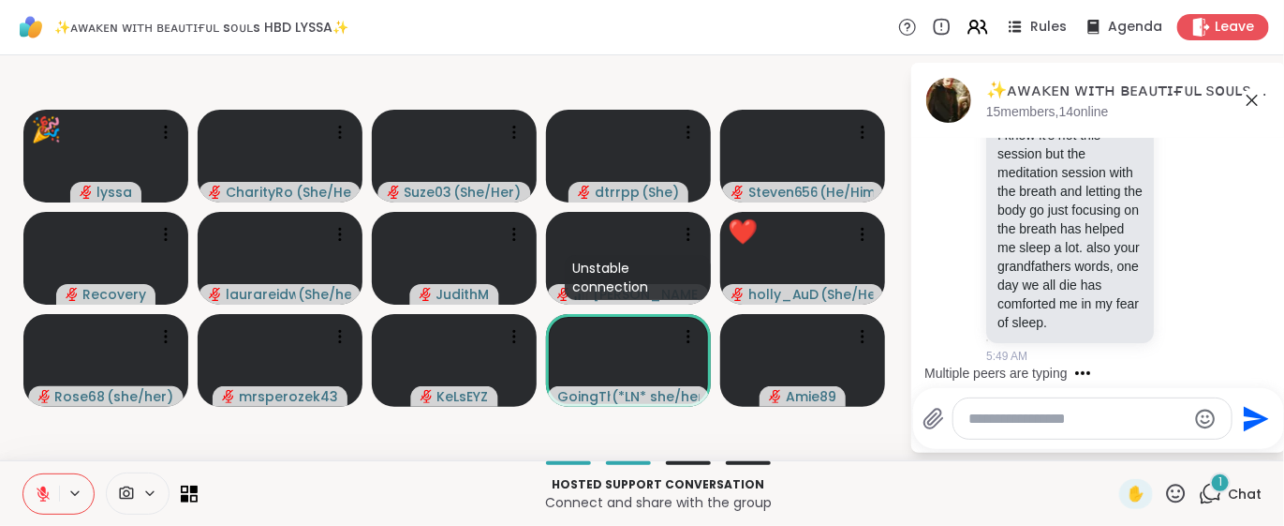
scroll to position [14358, 0]
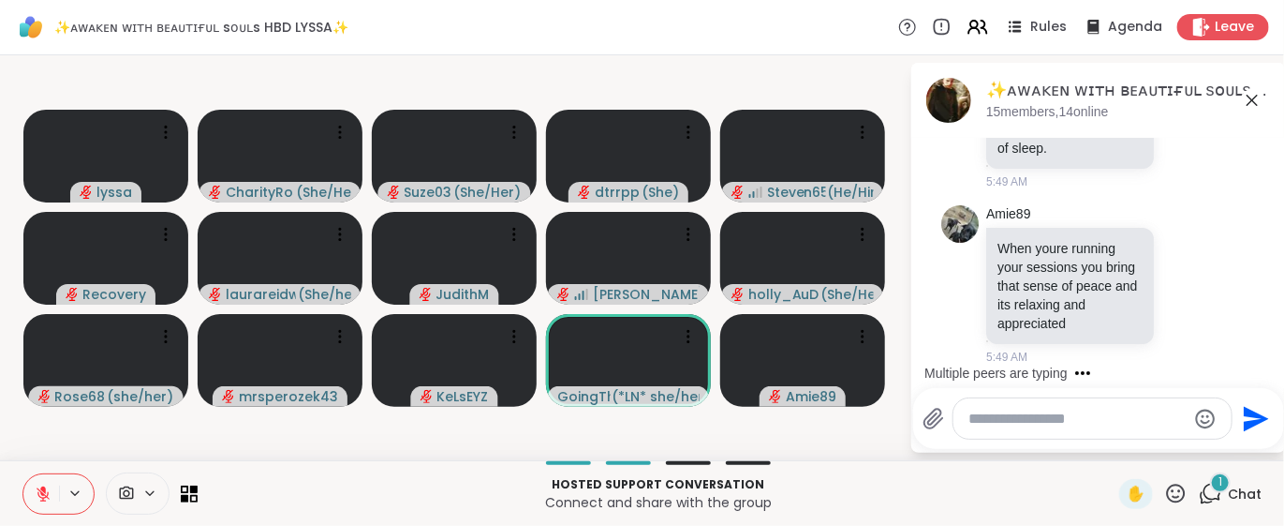
click at [987, 414] on textarea "Type your message" at bounding box center [1078, 418] width 218 height 19
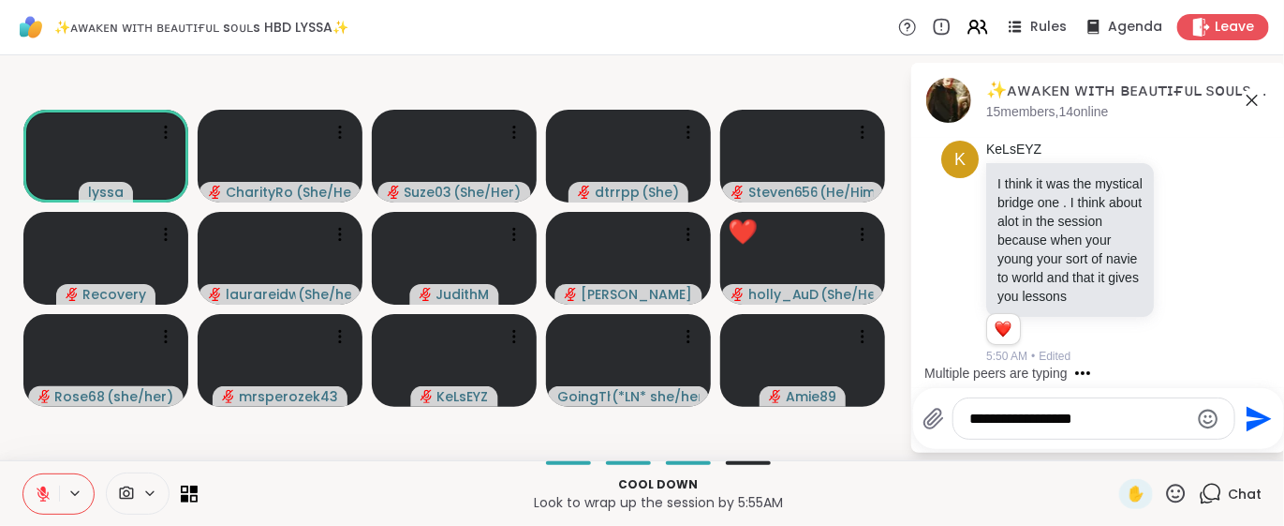
scroll to position [15412, 0]
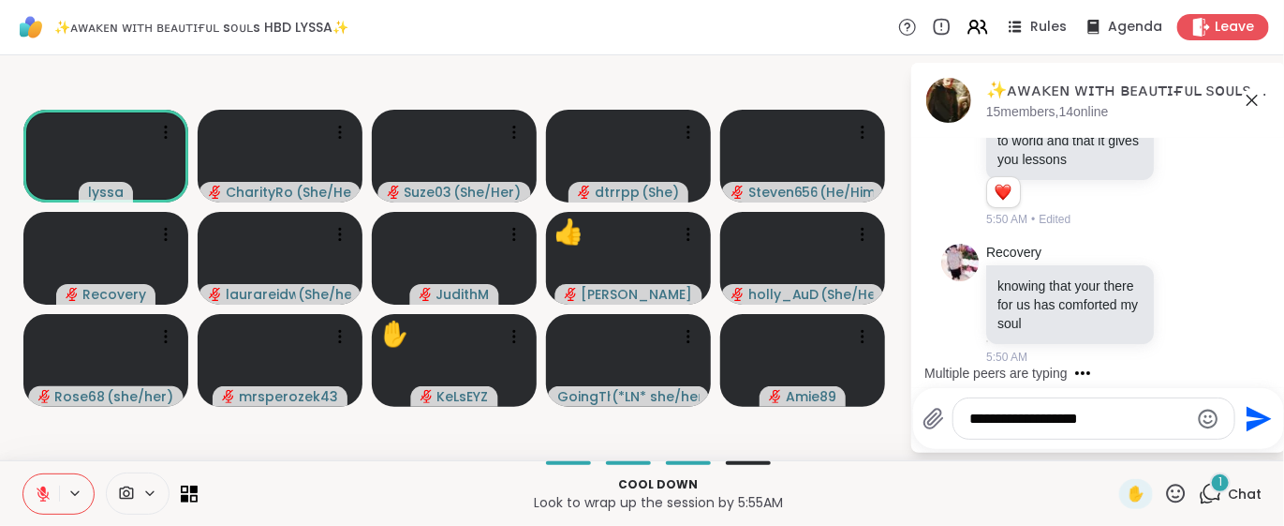
type textarea "**********"
click at [1254, 408] on icon "Send" at bounding box center [1257, 419] width 30 height 30
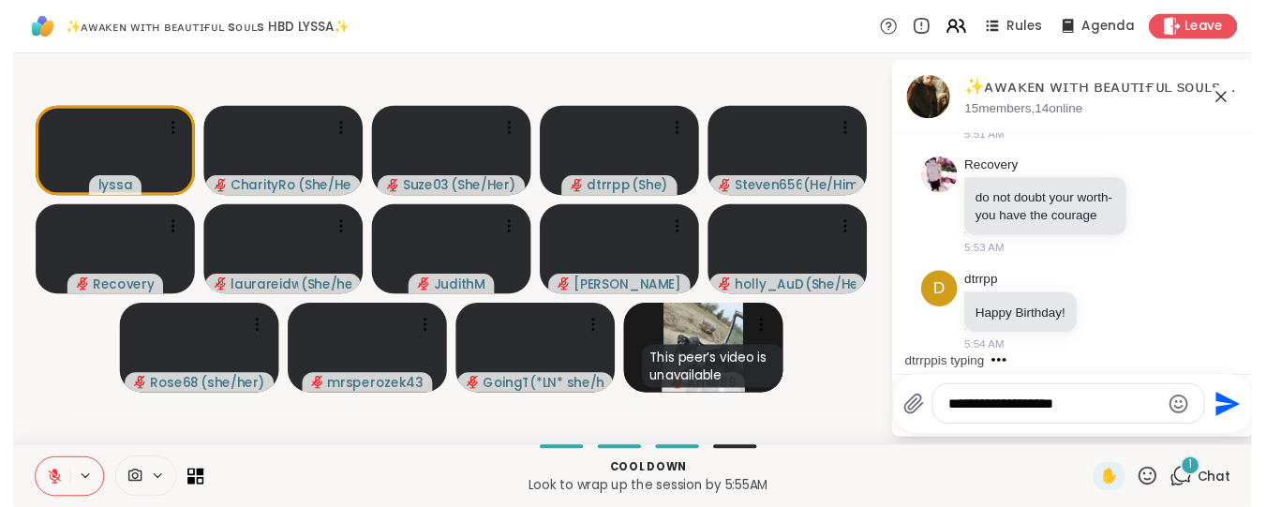
scroll to position [17196, 0]
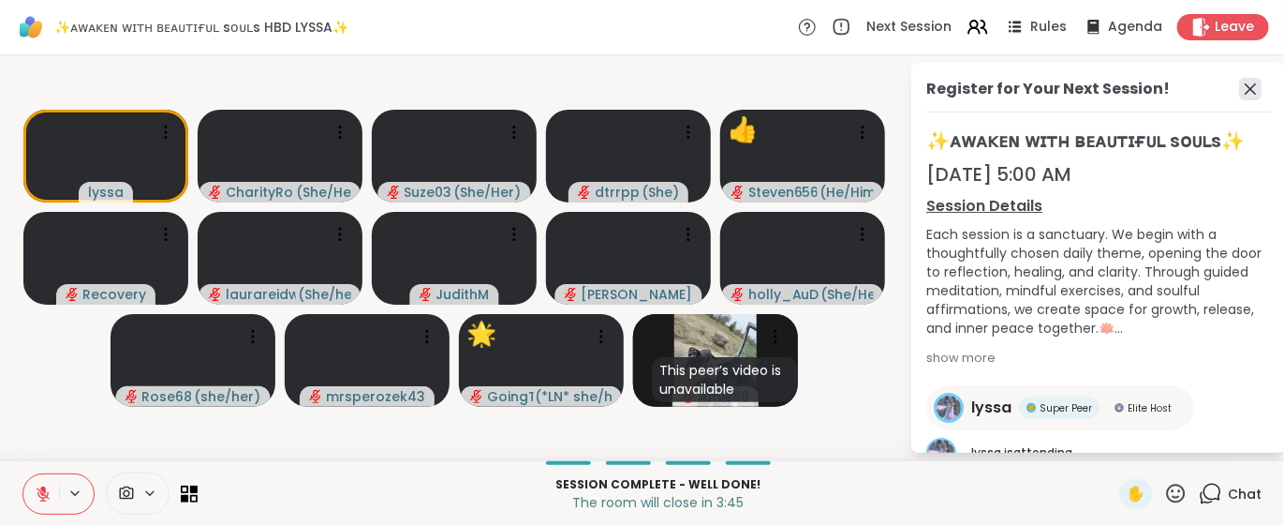
click at [1245, 87] on icon at bounding box center [1250, 88] width 11 height 11
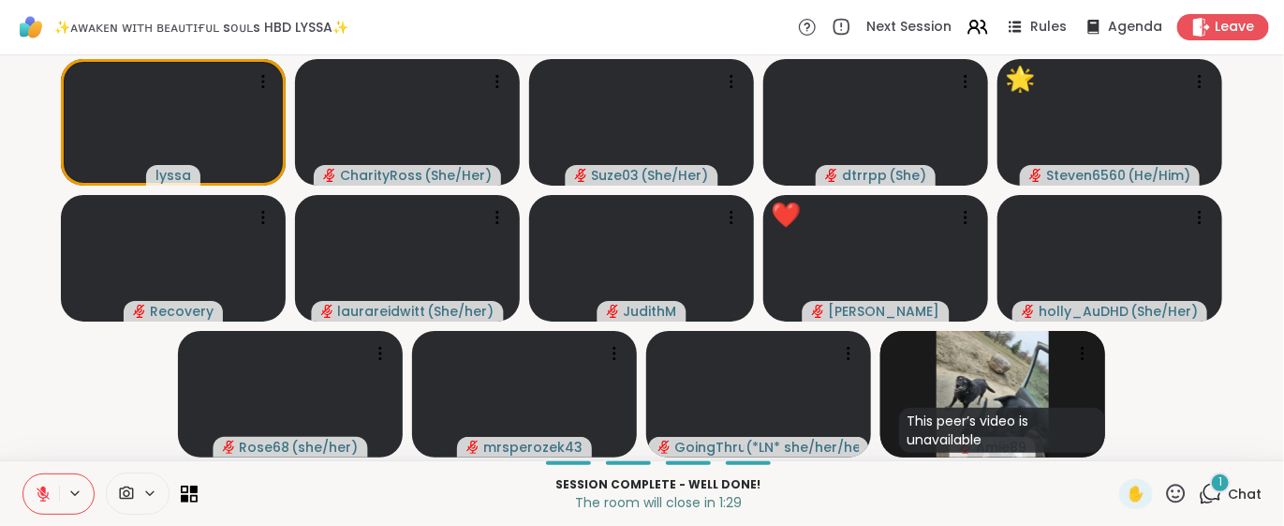
click at [1164, 490] on icon at bounding box center [1175, 493] width 23 height 23
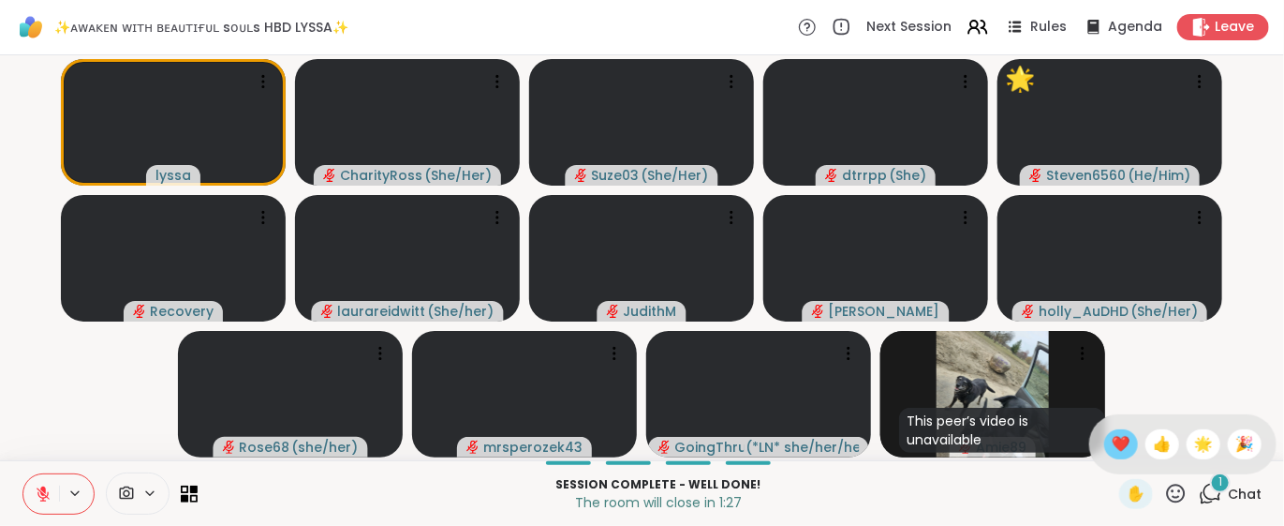
click at [1112, 438] on span "❤️" at bounding box center [1121, 444] width 19 height 22
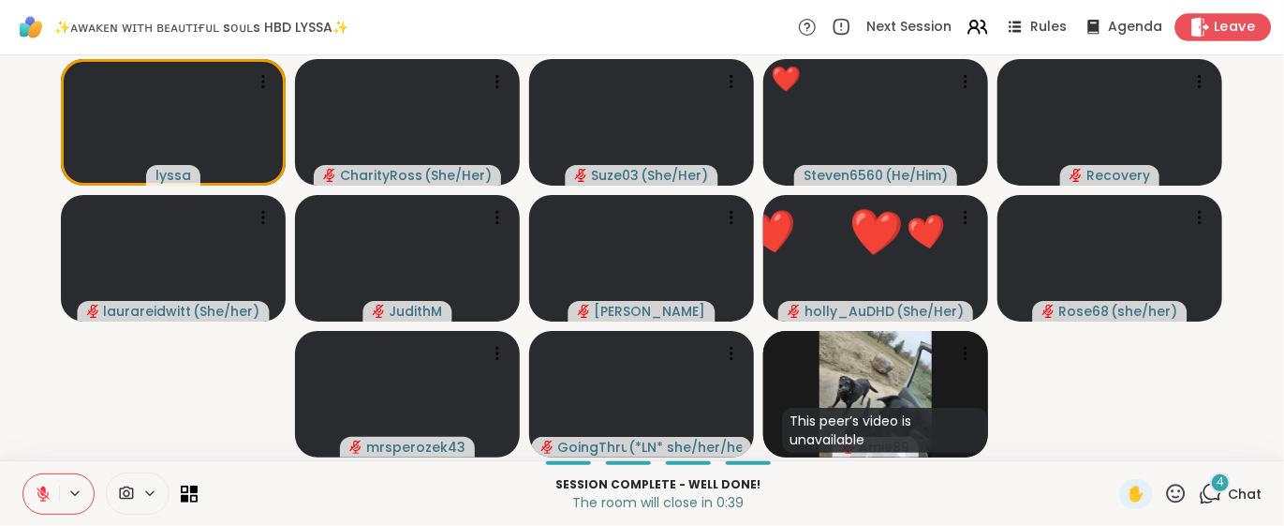
click at [1215, 32] on span "Leave" at bounding box center [1235, 28] width 41 height 20
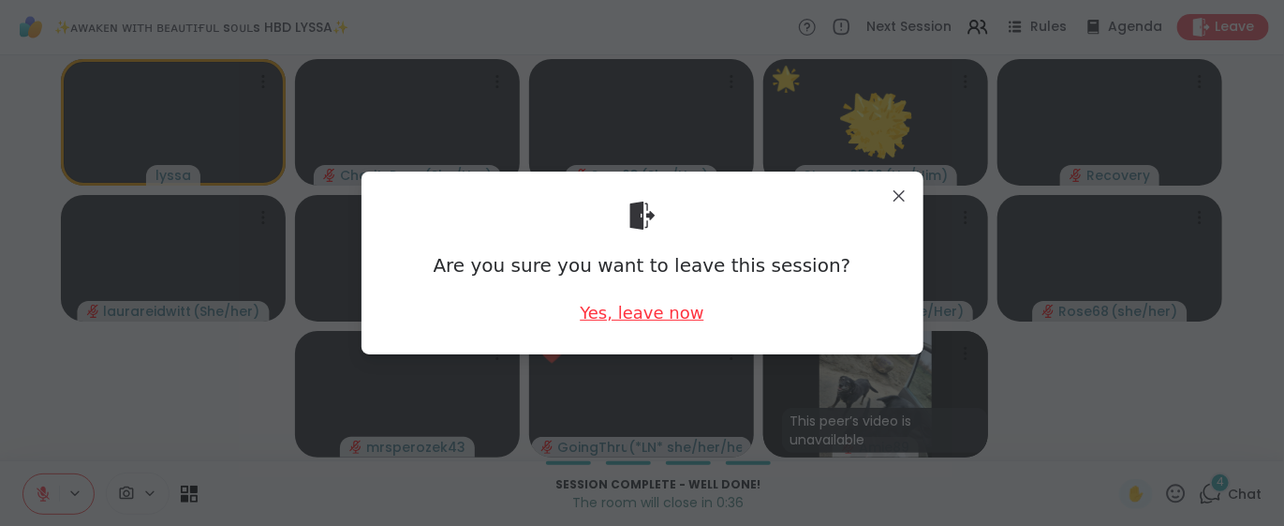
click at [674, 307] on div "Yes, leave now" at bounding box center [642, 312] width 124 height 23
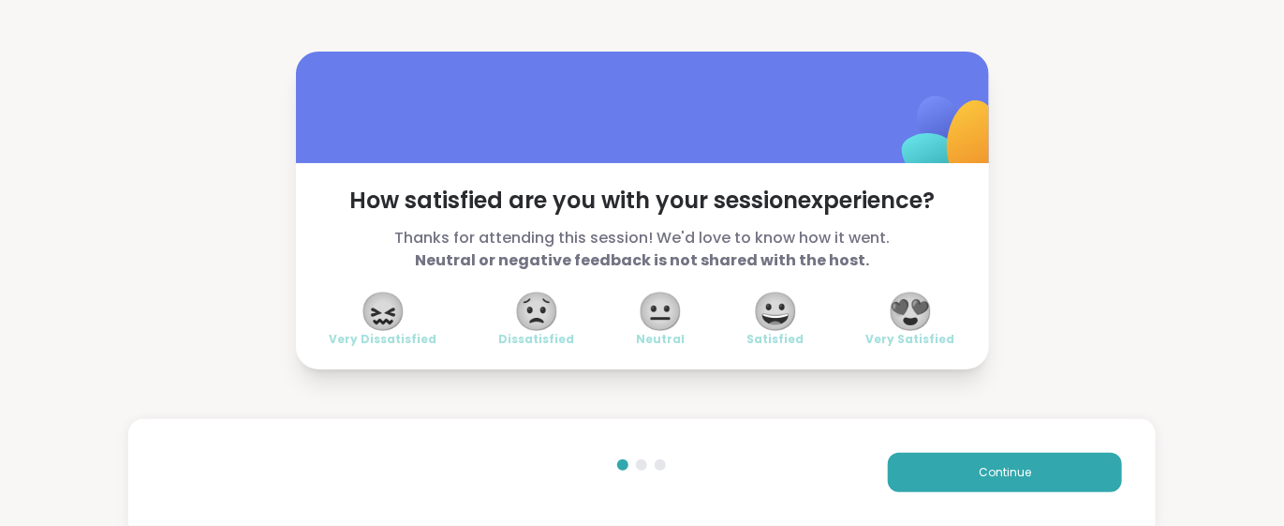
click at [905, 319] on span "😍" at bounding box center [910, 311] width 47 height 34
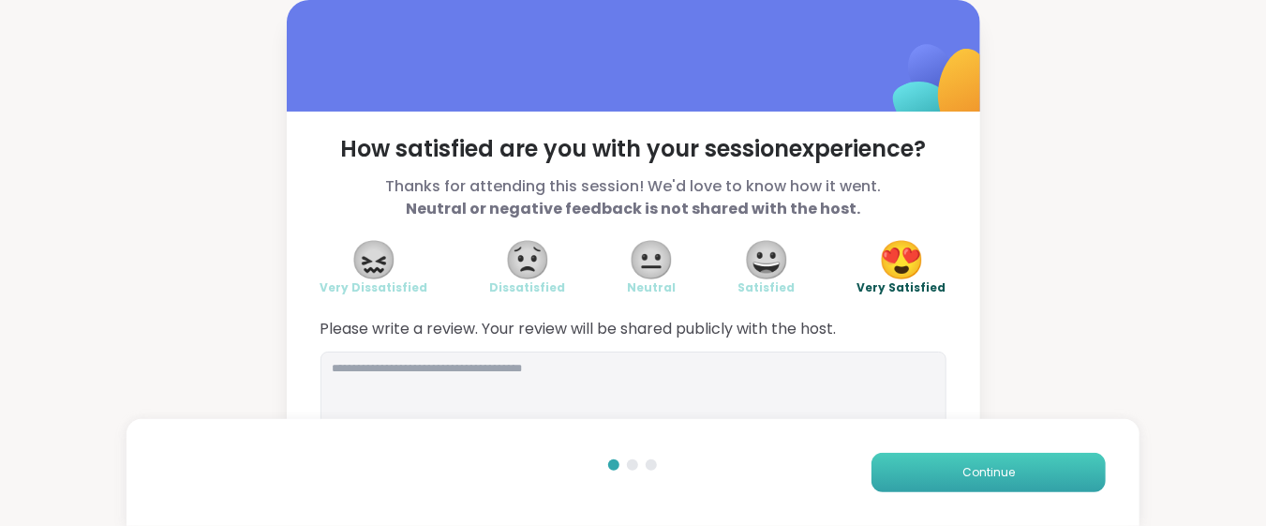
click at [899, 480] on button "Continue" at bounding box center [988, 471] width 234 height 39
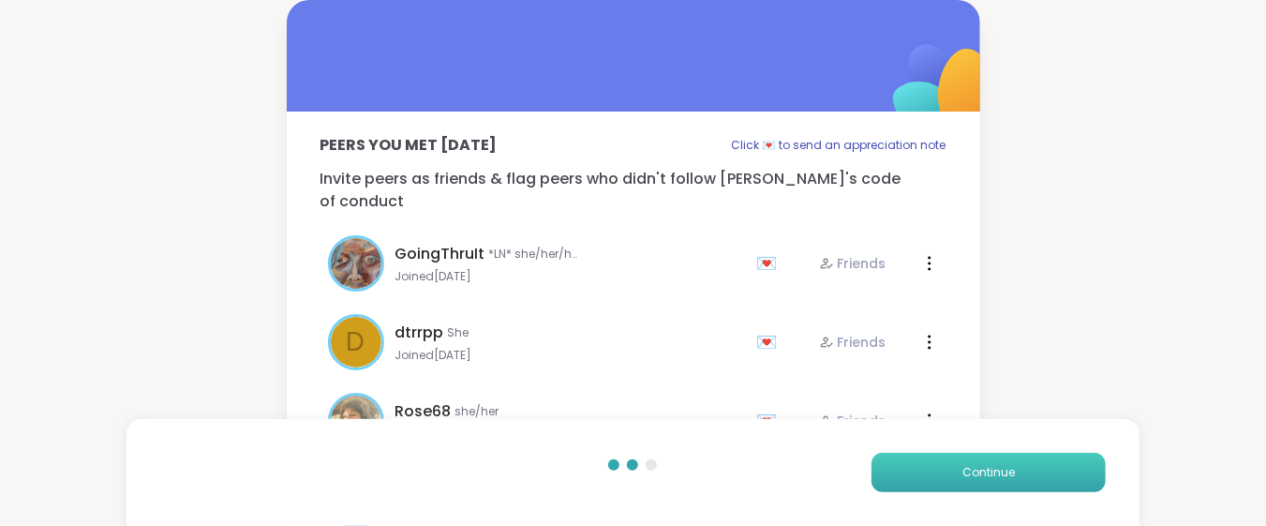
click at [1021, 481] on button "Continue" at bounding box center [988, 471] width 234 height 39
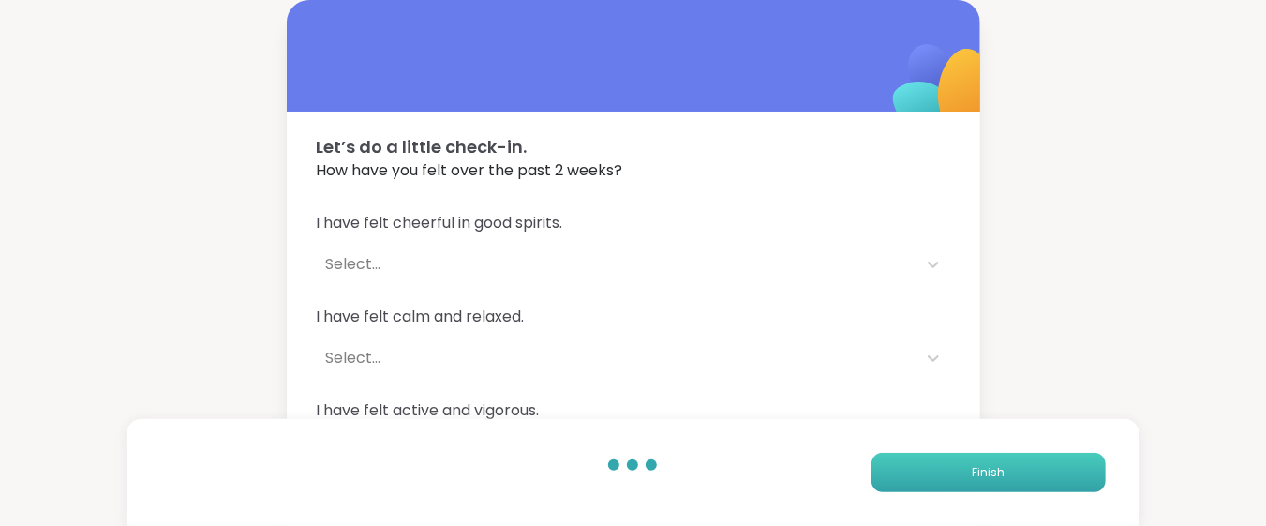
click at [1021, 481] on button "Finish" at bounding box center [988, 471] width 234 height 39
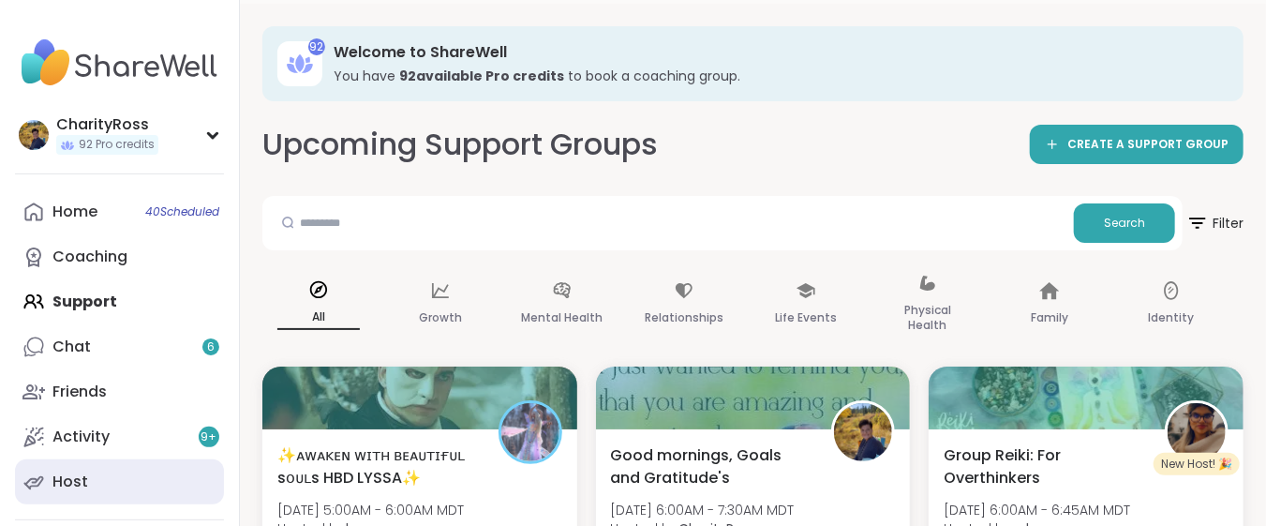
click at [115, 484] on link "Host" at bounding box center [119, 481] width 209 height 45
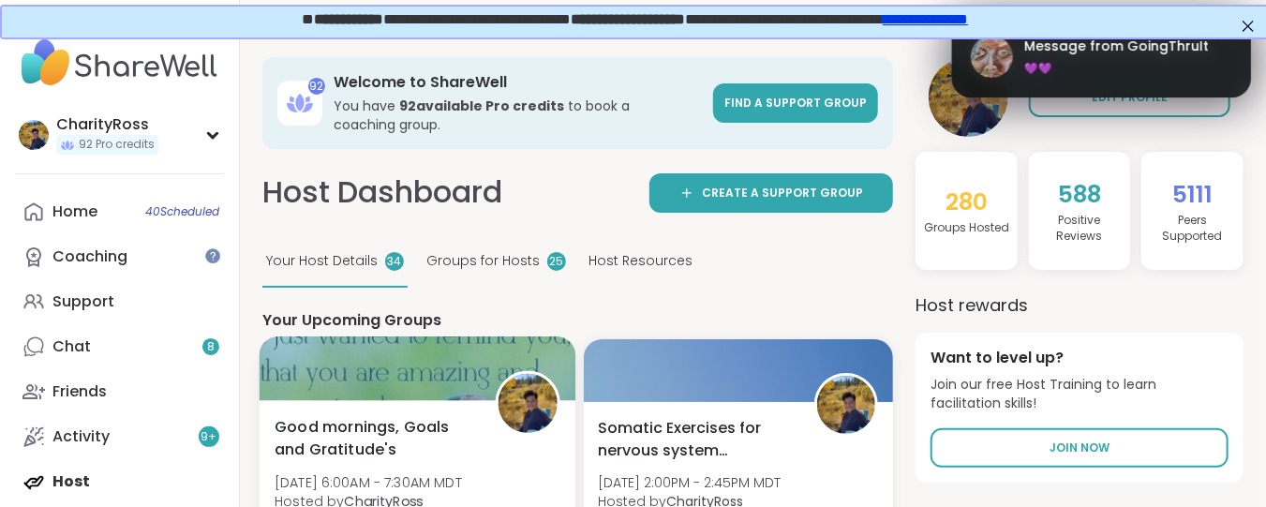
click at [302, 452] on span "Good mornings, Goals and Gratitude's" at bounding box center [374, 438] width 200 height 46
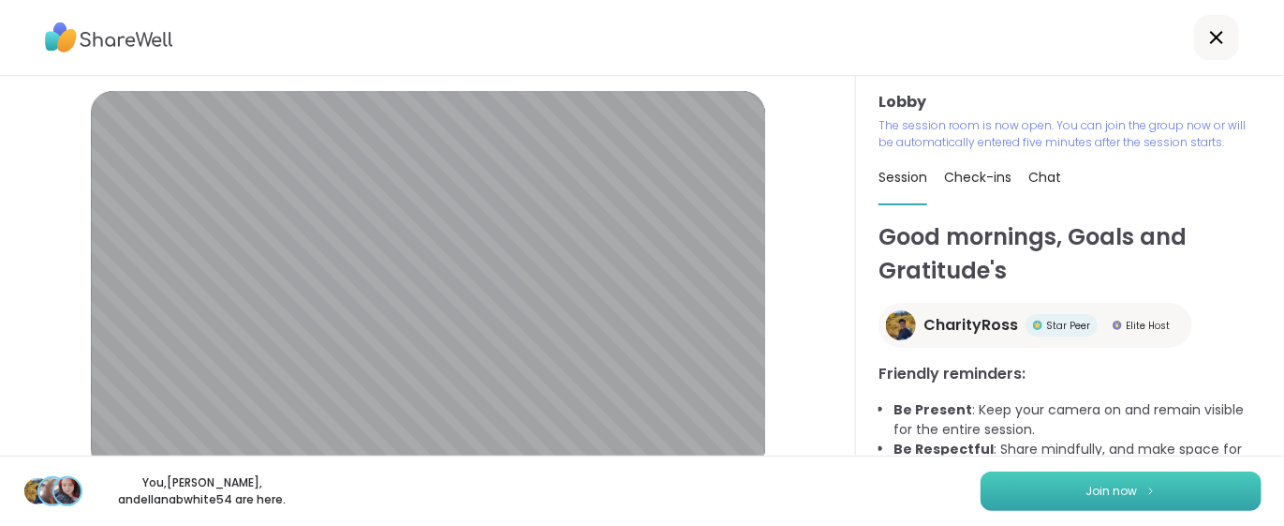
click at [981, 490] on button "Join now" at bounding box center [1121, 490] width 281 height 39
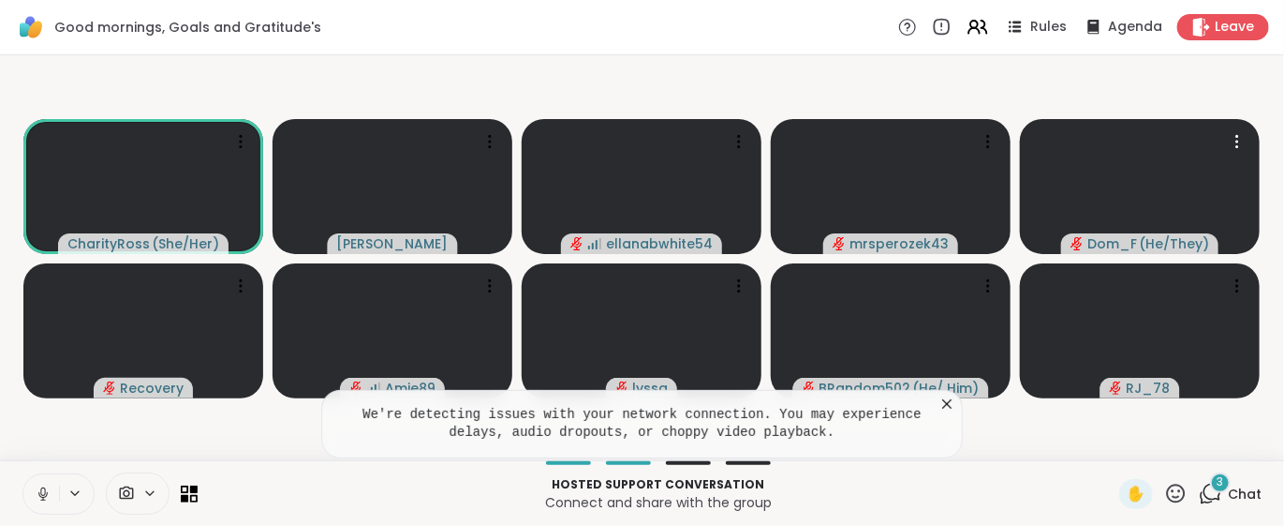
click at [943, 402] on icon at bounding box center [947, 403] width 19 height 19
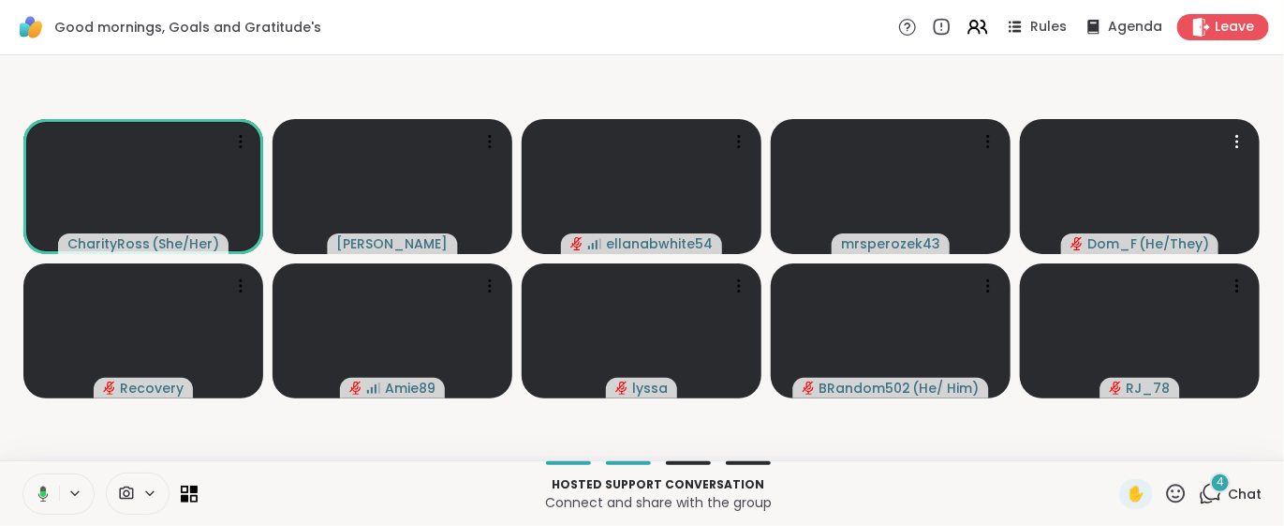
click at [1199, 493] on icon at bounding box center [1210, 493] width 23 height 23
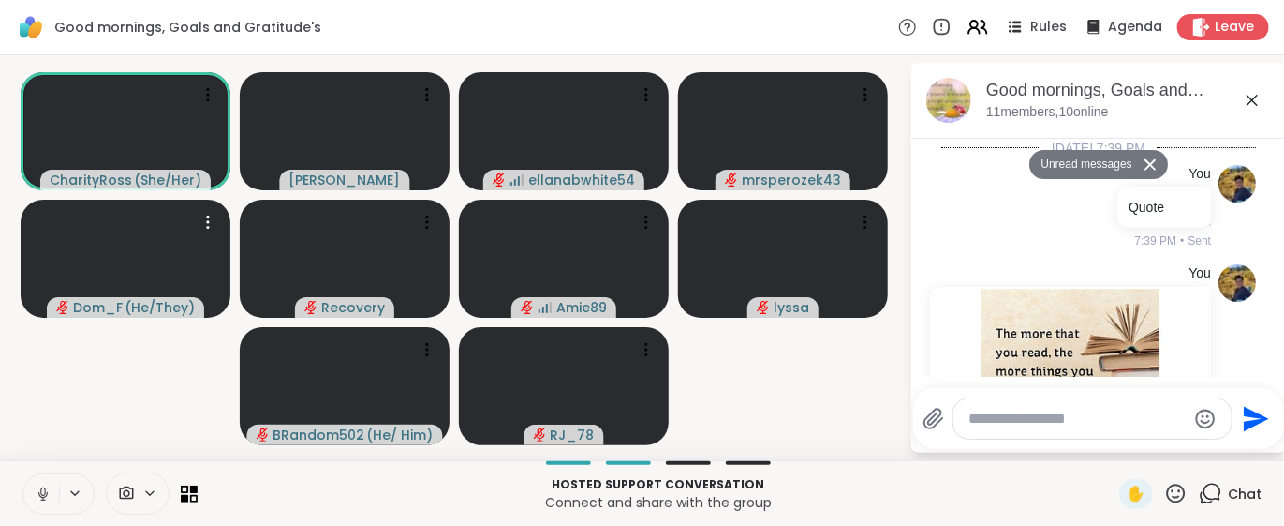
scroll to position [2612, 0]
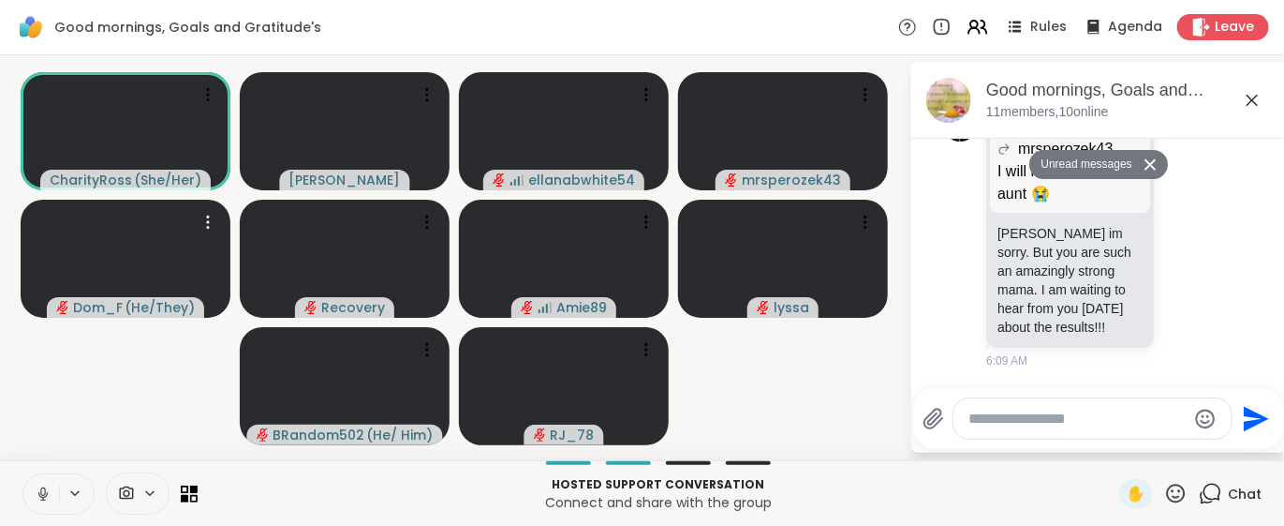
click at [947, 474] on div "Hosted support conversation Connect and share with the group" at bounding box center [658, 493] width 899 height 42
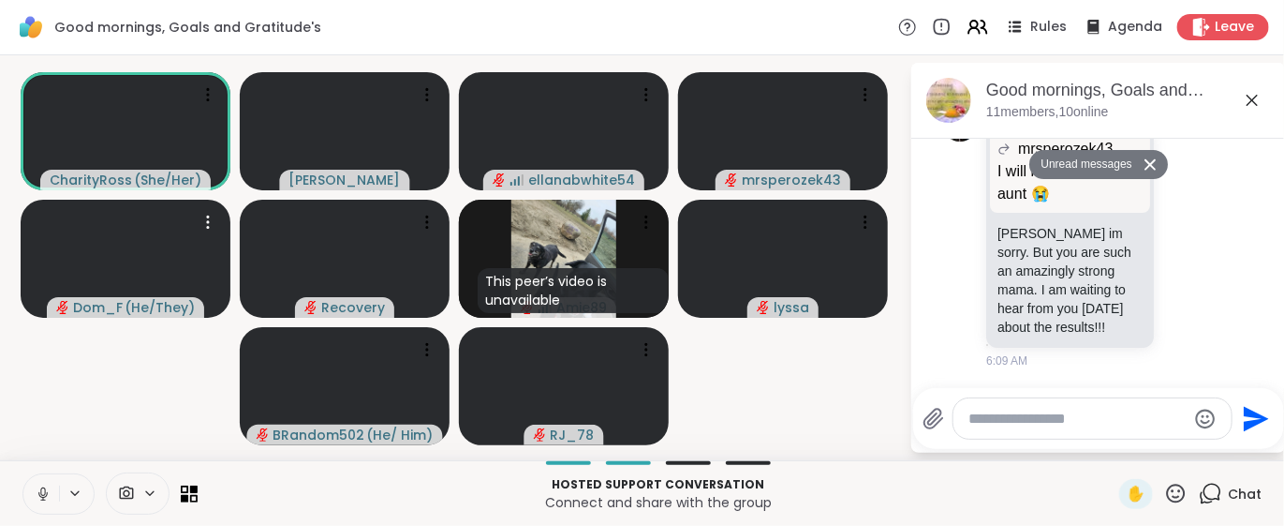
click at [42, 491] on icon at bounding box center [43, 493] width 17 height 17
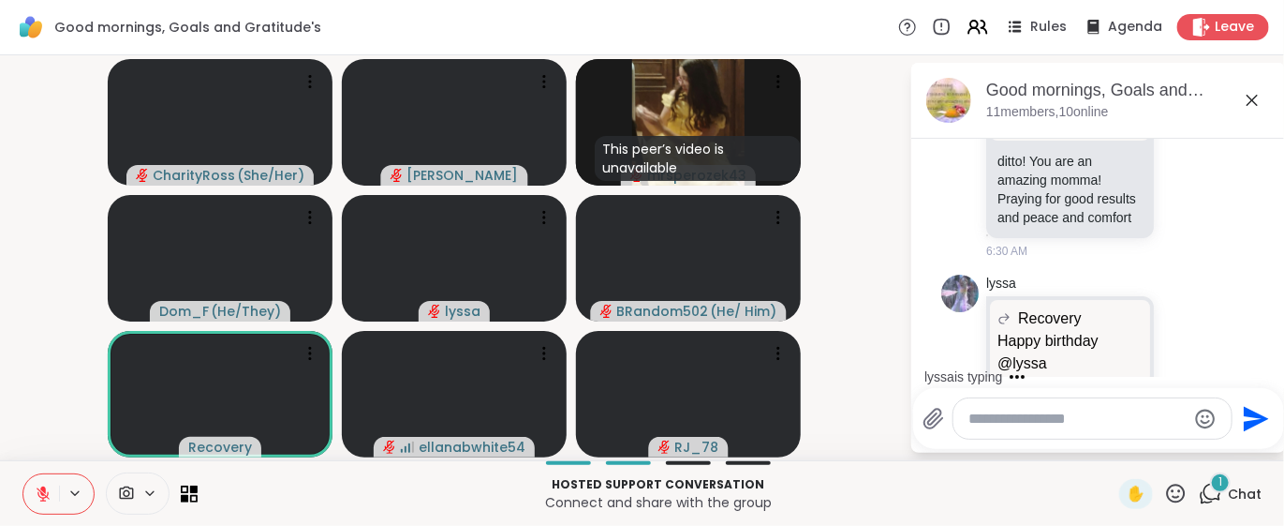
scroll to position [3155, 0]
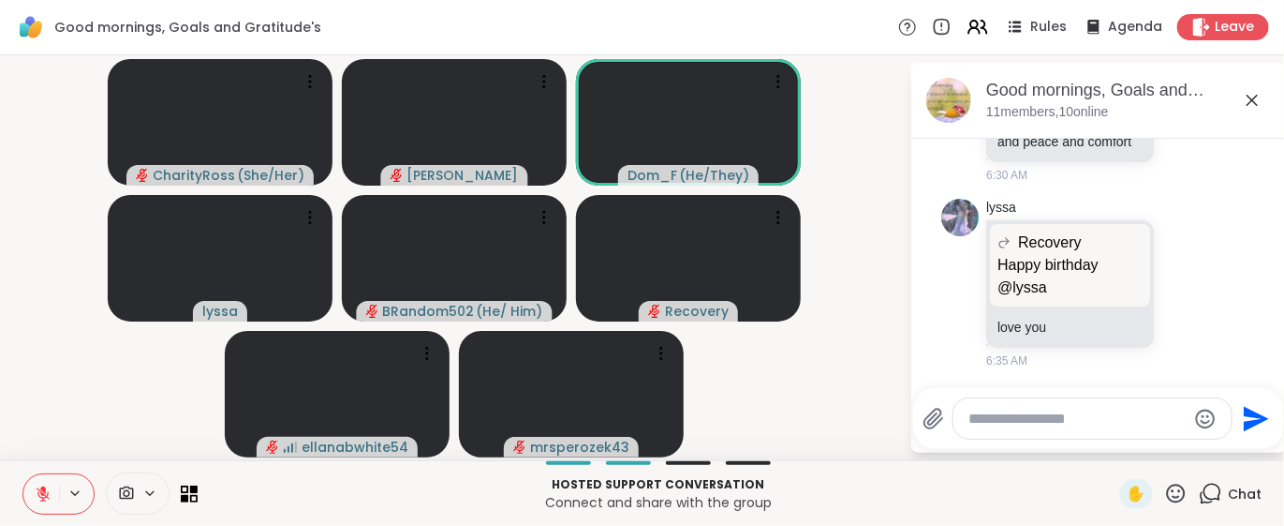
click at [42, 491] on icon at bounding box center [43, 493] width 17 height 17
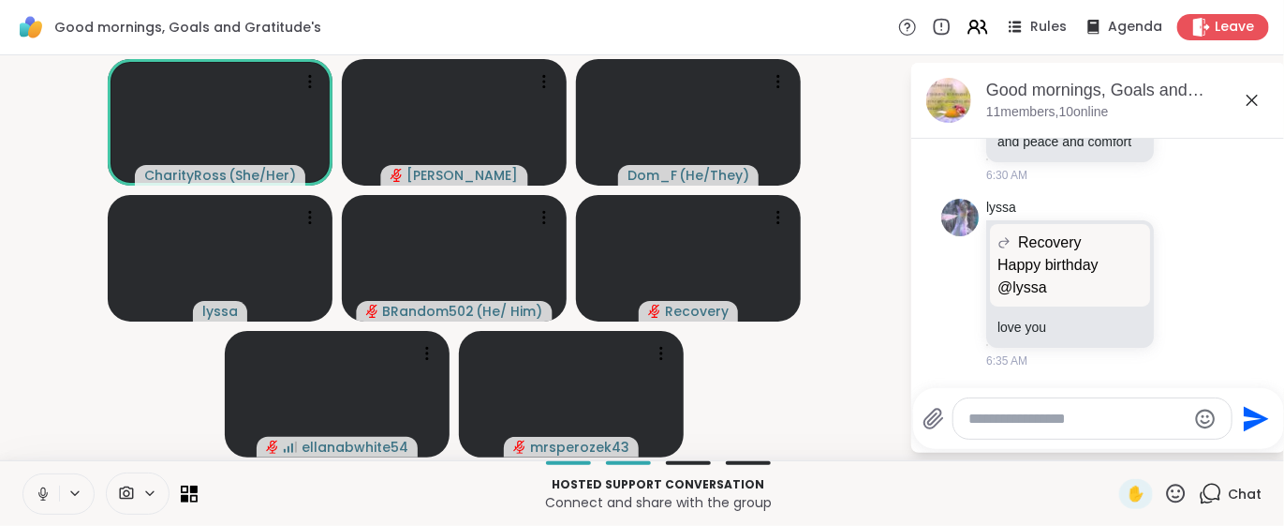
click at [45, 496] on icon at bounding box center [42, 494] width 9 height 6
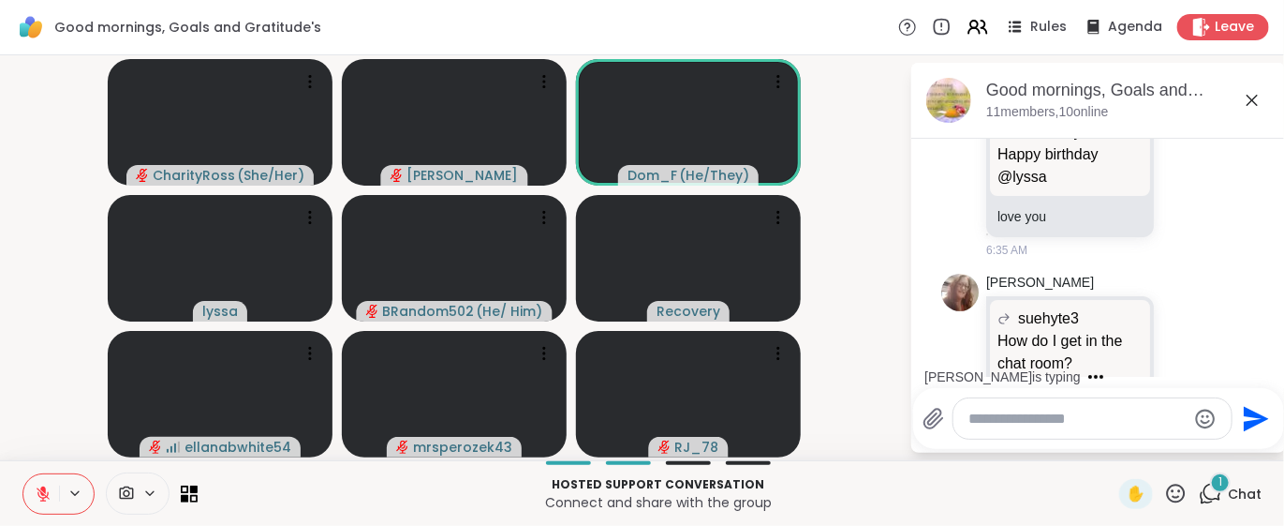
scroll to position [3341, 0]
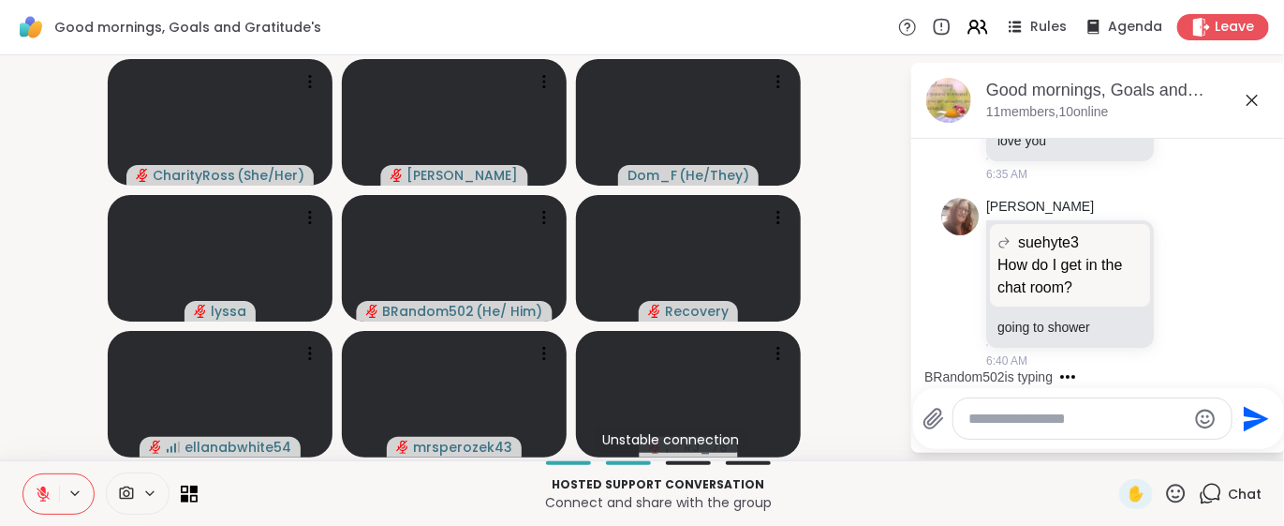
click at [35, 507] on button at bounding box center [41, 493] width 36 height 39
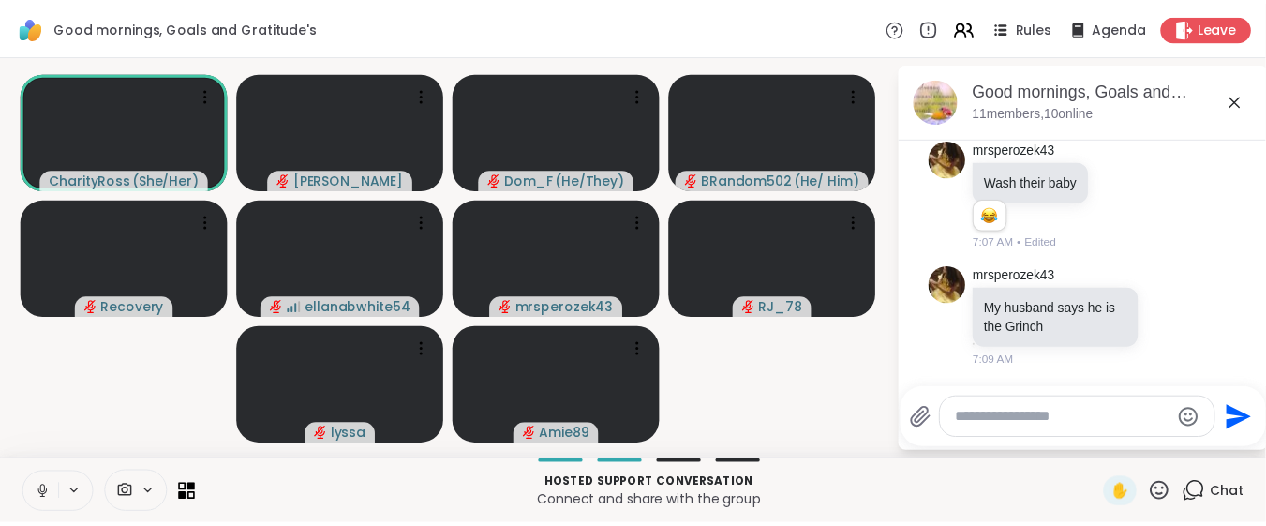
scroll to position [4769, 0]
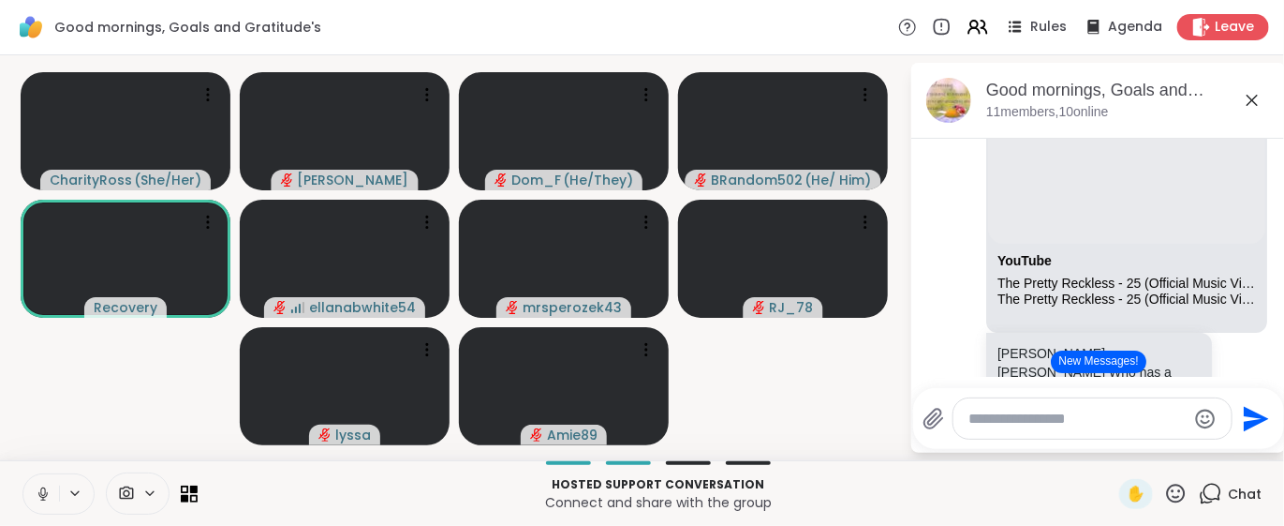
click at [30, 499] on button at bounding box center [41, 493] width 36 height 39
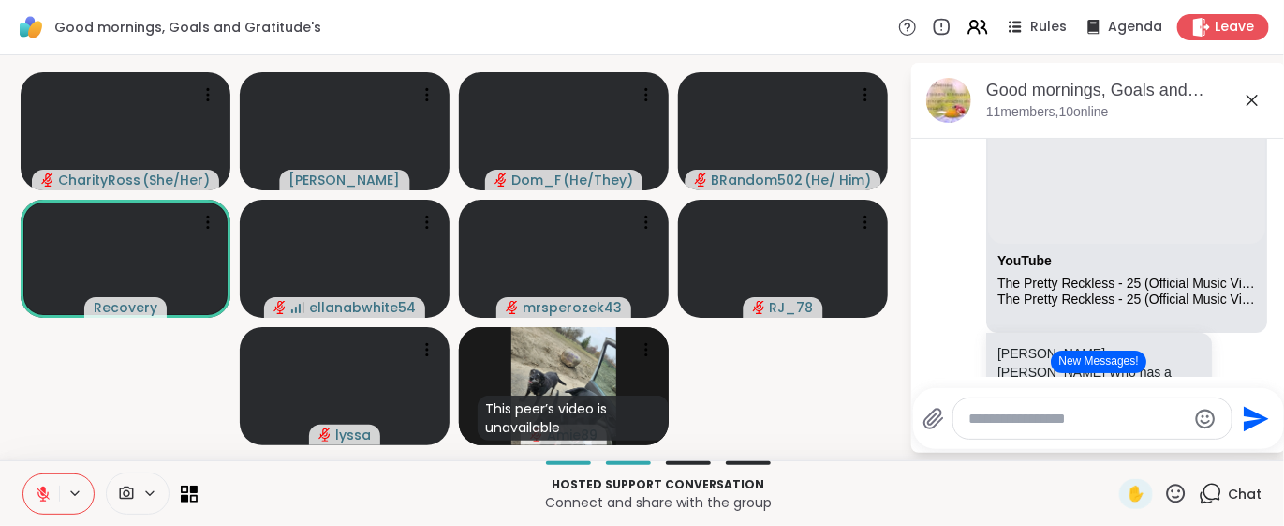
click at [43, 503] on button at bounding box center [41, 493] width 36 height 39
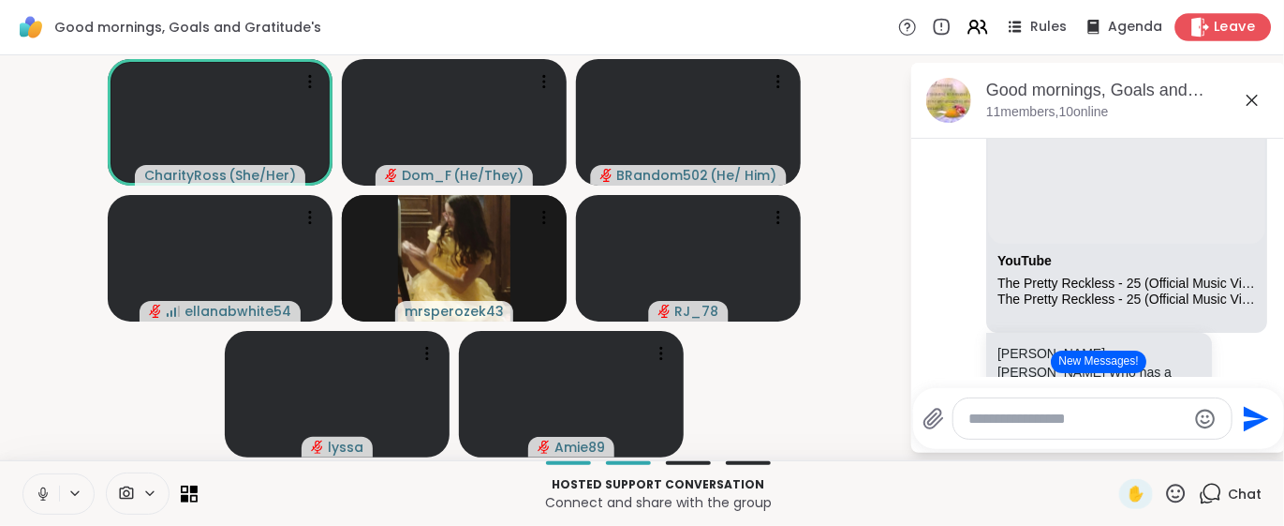
click at [1191, 23] on icon at bounding box center [1201, 27] width 20 height 20
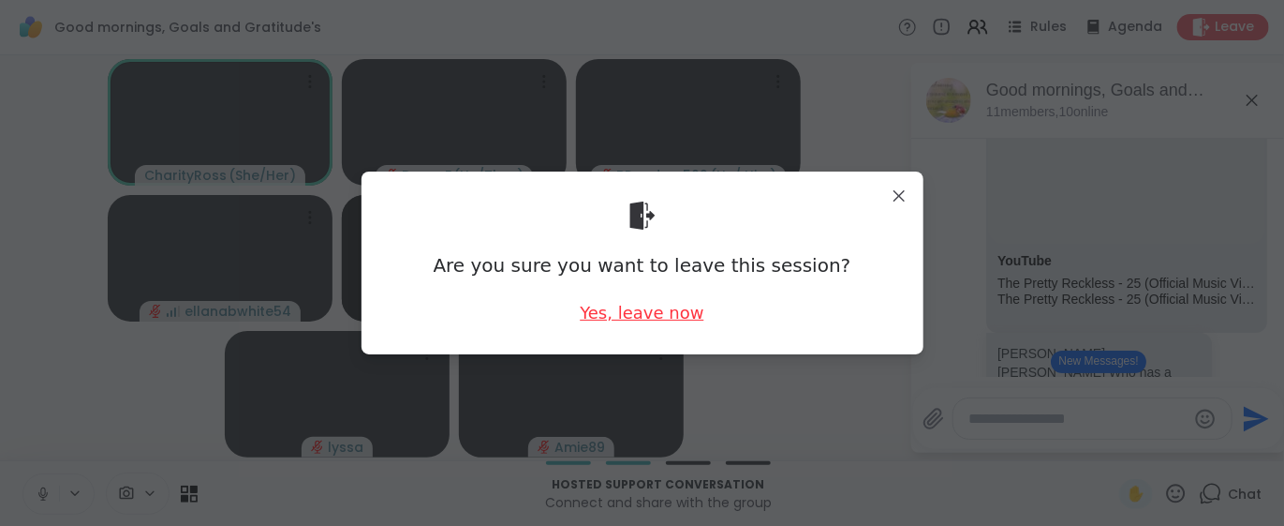
click at [669, 308] on div "Yes, leave now" at bounding box center [642, 312] width 124 height 23
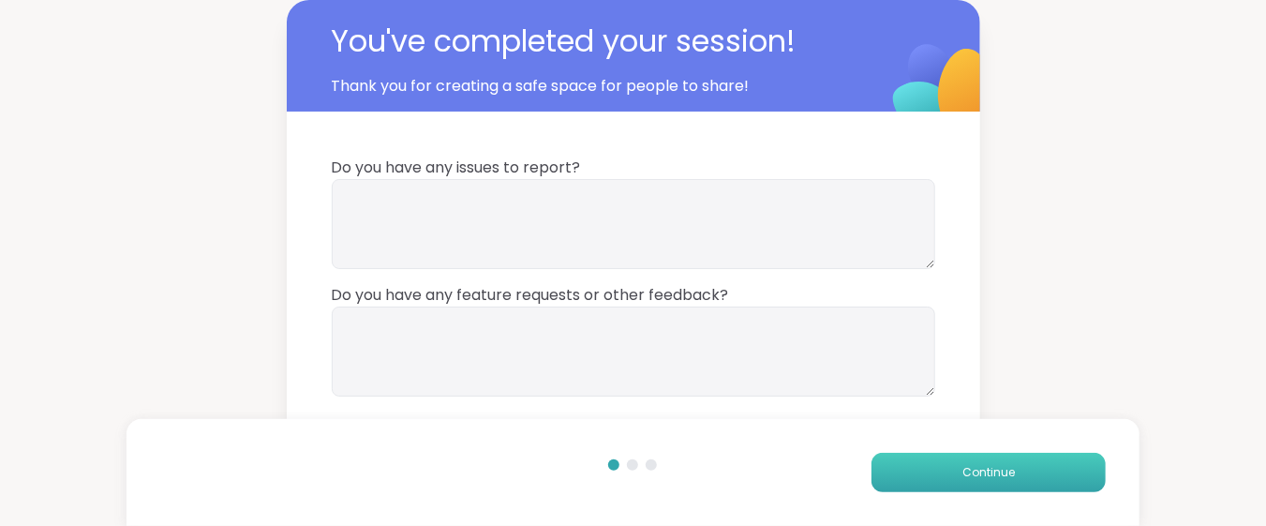
click at [949, 462] on button "Continue" at bounding box center [988, 471] width 234 height 39
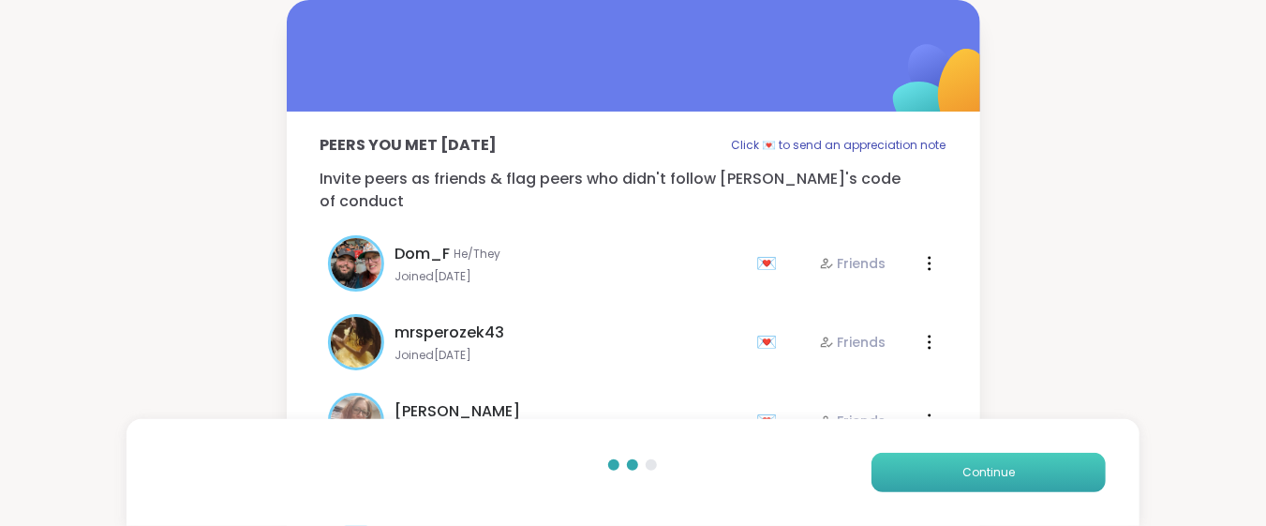
click at [949, 462] on button "Continue" at bounding box center [988, 471] width 234 height 39
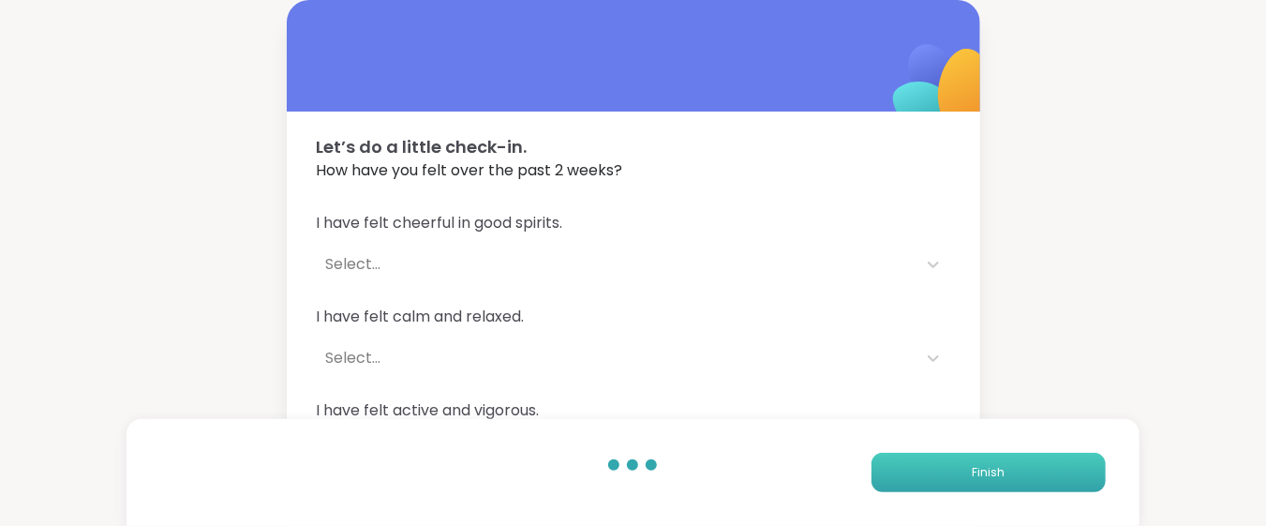
click at [949, 462] on button "Finish" at bounding box center [988, 471] width 234 height 39
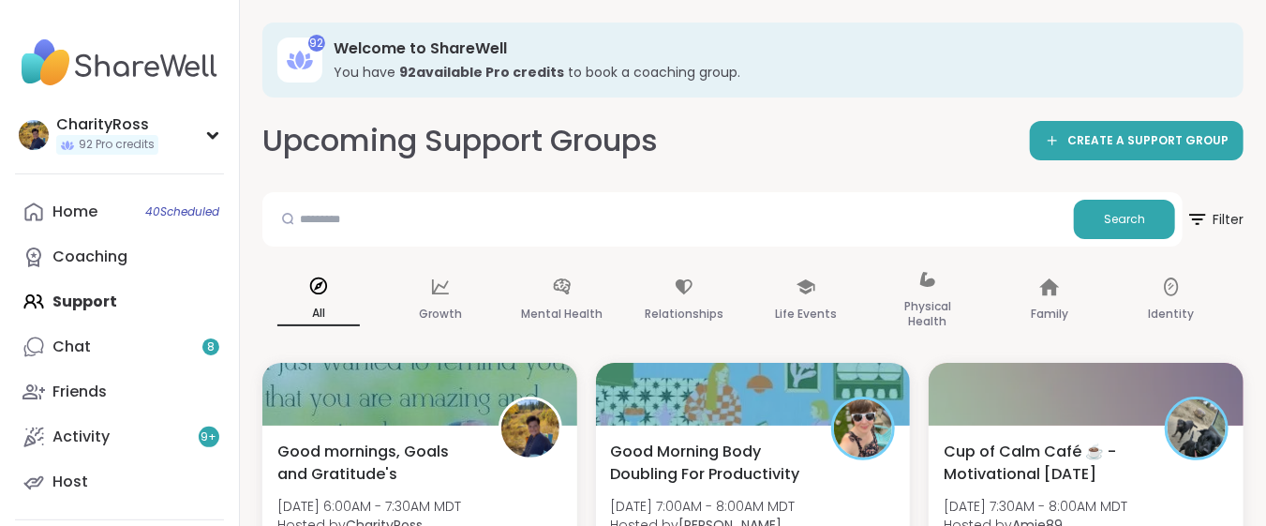
click at [108, 300] on div "Home 40 Scheduled Coaching Support Chat 8 Friends Activity 9 + Host" at bounding box center [119, 346] width 209 height 315
click at [95, 473] on link "Host" at bounding box center [119, 481] width 209 height 45
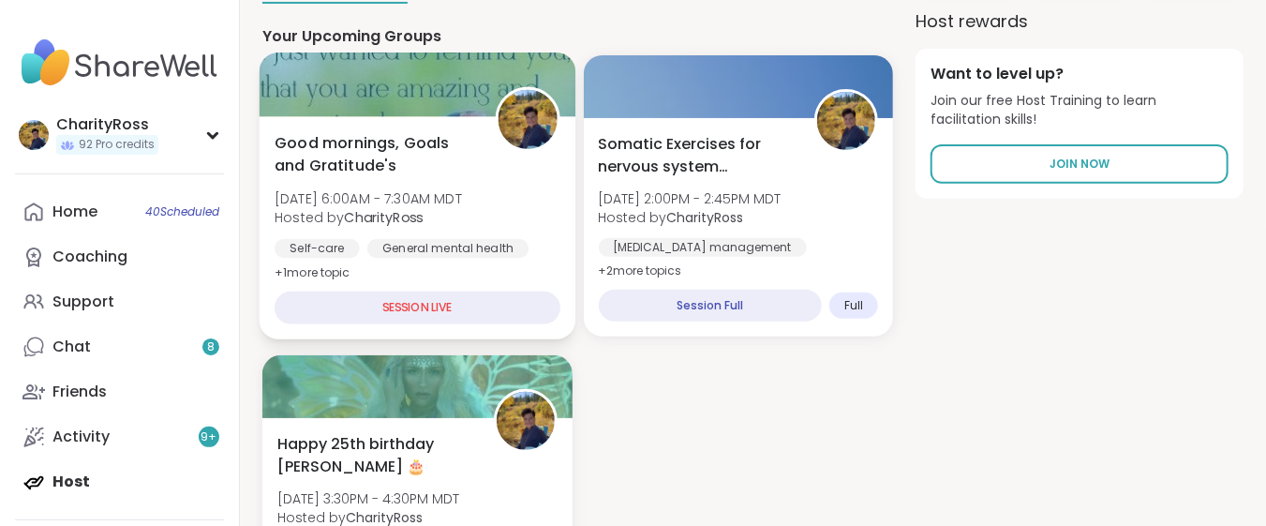
scroll to position [374, 0]
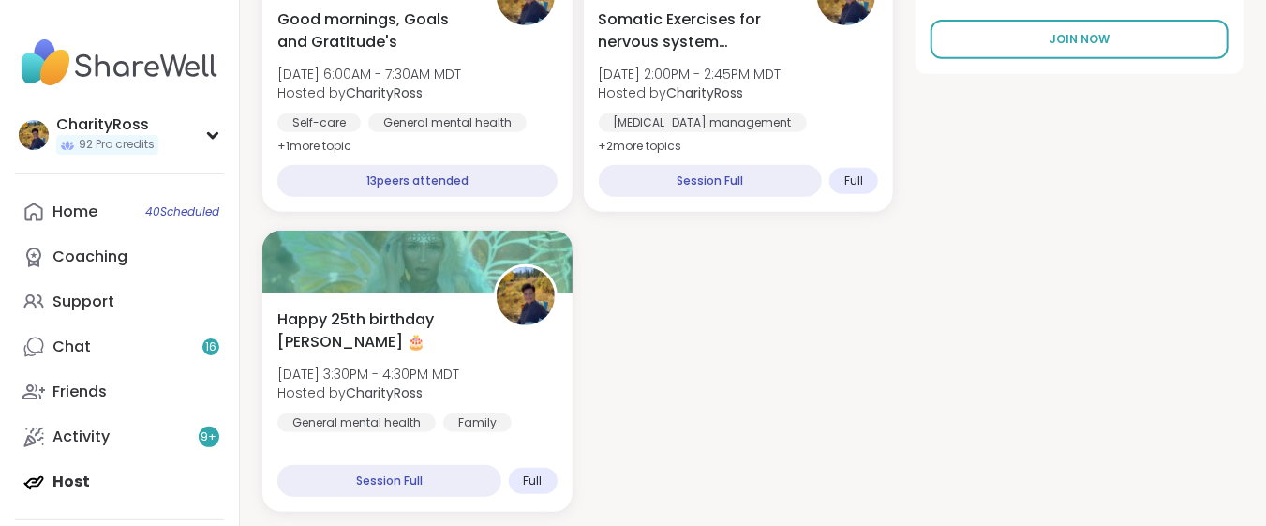
click at [91, 485] on div "Home 40 Scheduled Coaching Support Chat 16 Friends Activity 9 + Host" at bounding box center [119, 346] width 209 height 315
click at [69, 476] on div "Home 40 Scheduled Coaching Support Chat 16 Friends Activity 9 + Host" at bounding box center [119, 346] width 209 height 315
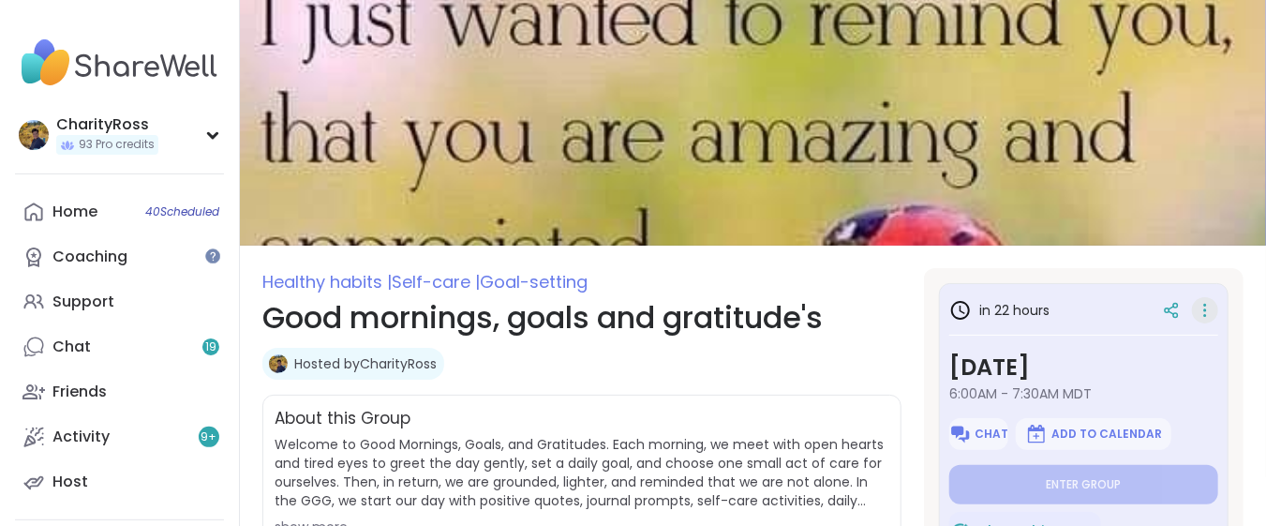
click at [1195, 309] on icon at bounding box center [1204, 310] width 19 height 26
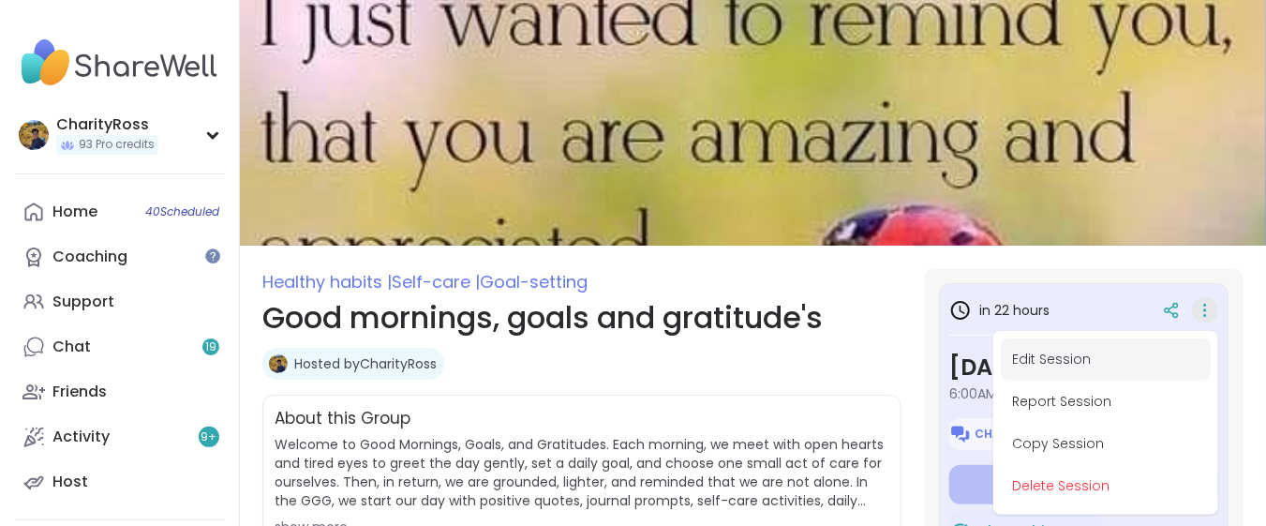
click at [1171, 356] on button "Edit Session" at bounding box center [1106, 359] width 210 height 42
type textarea "*"
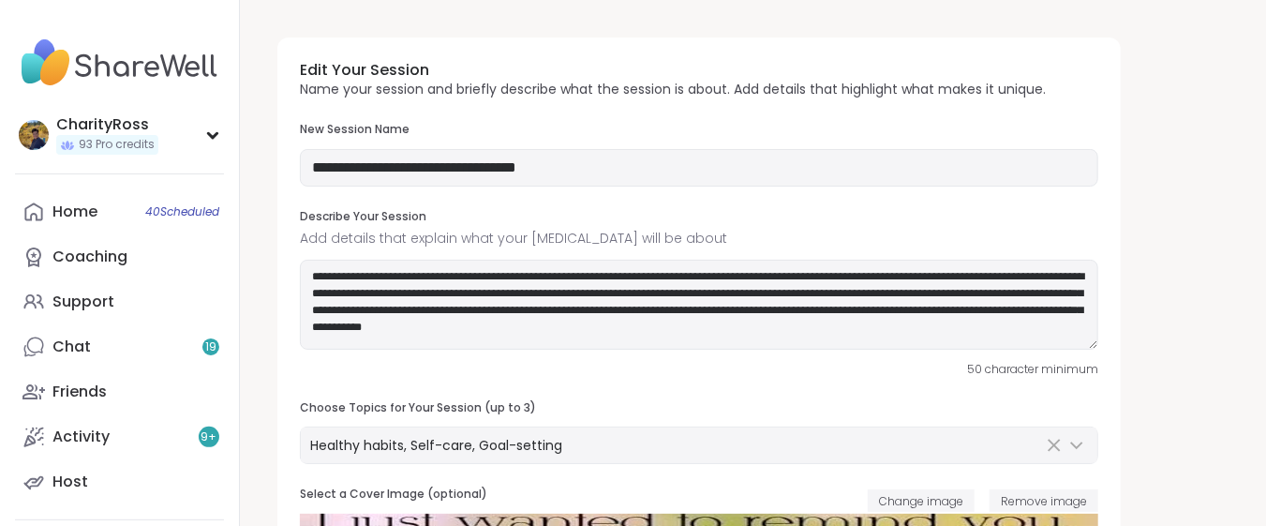
type input "**********"
type textarea "**********"
type input "**"
click at [592, 173] on input "**********" at bounding box center [699, 167] width 798 height 37
type input "*"
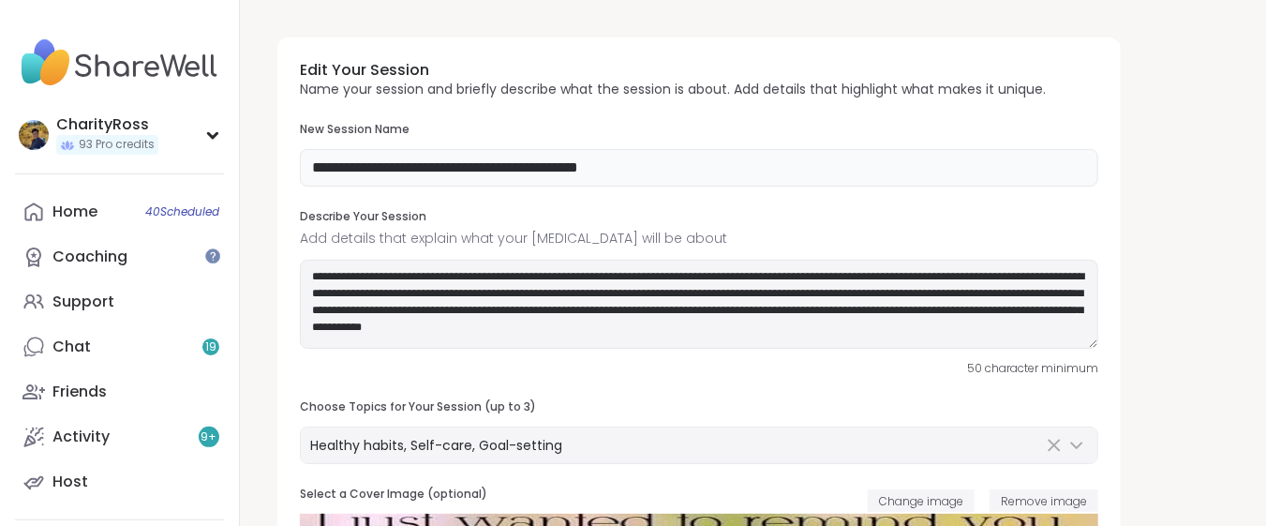
click at [540, 166] on input "**********" at bounding box center [699, 167] width 798 height 37
click at [438, 167] on input "**********" at bounding box center [699, 167] width 798 height 37
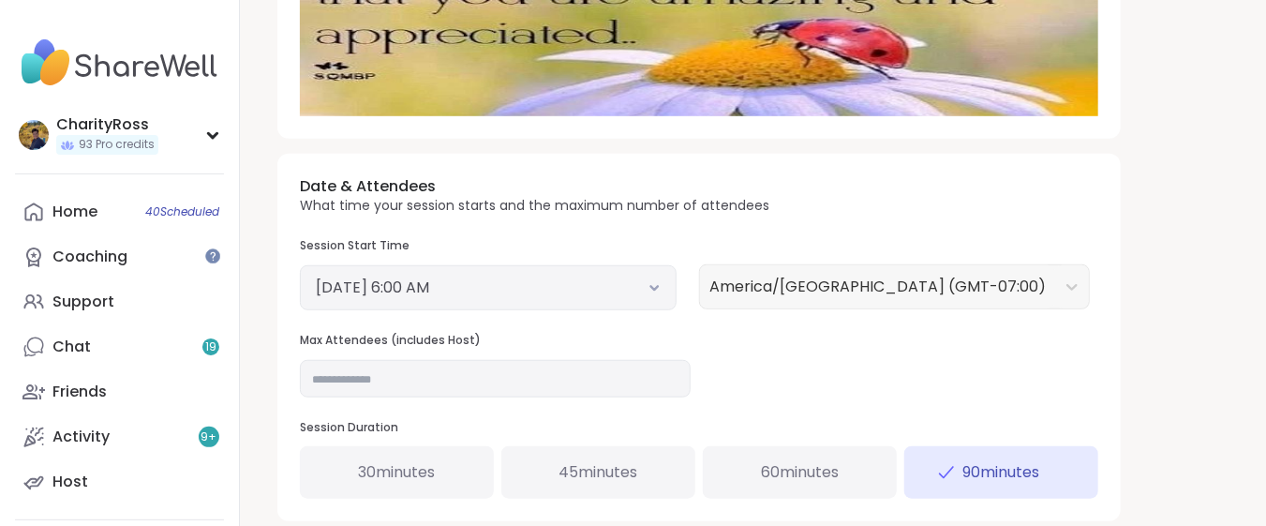
scroll to position [624, 0]
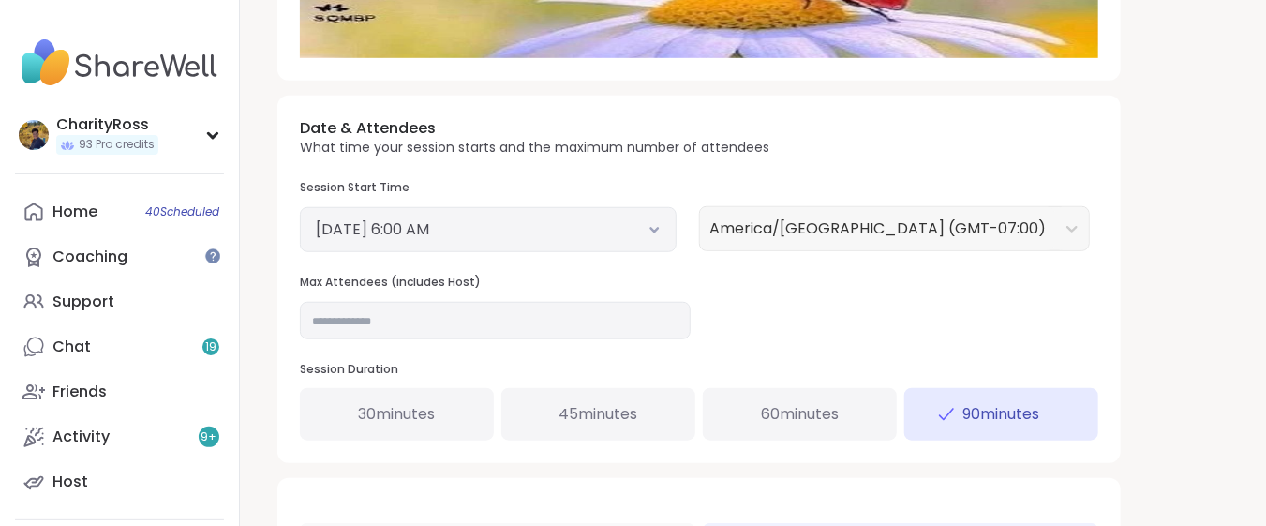
type input "**********"
drag, startPoint x: 320, startPoint y: 316, endPoint x: 333, endPoint y: 316, distance: 12.2
click at [333, 316] on input "**" at bounding box center [495, 320] width 391 height 37
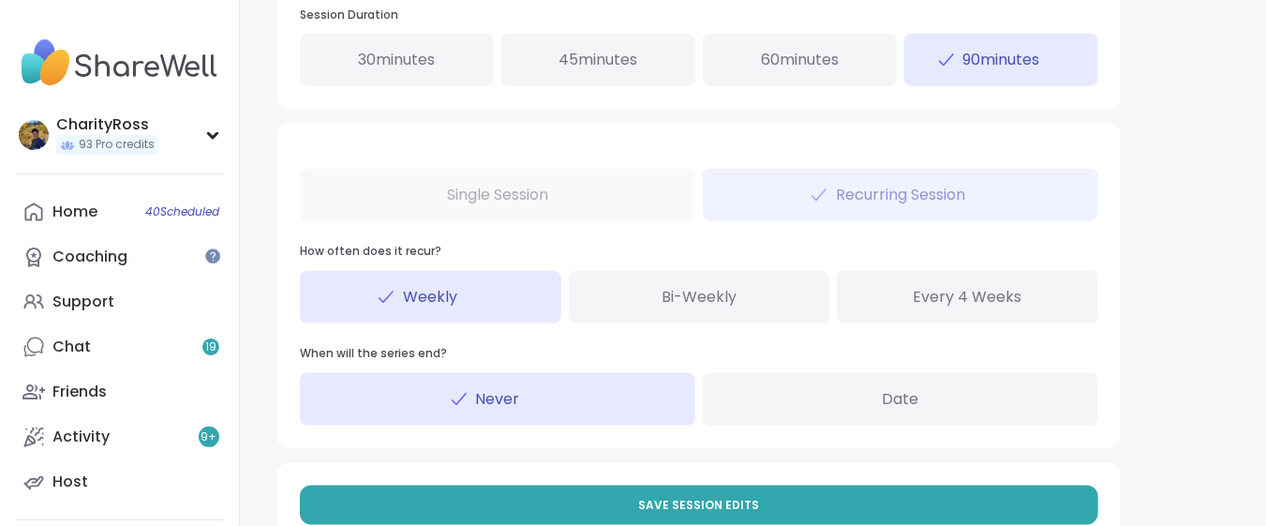
scroll to position [999, 0]
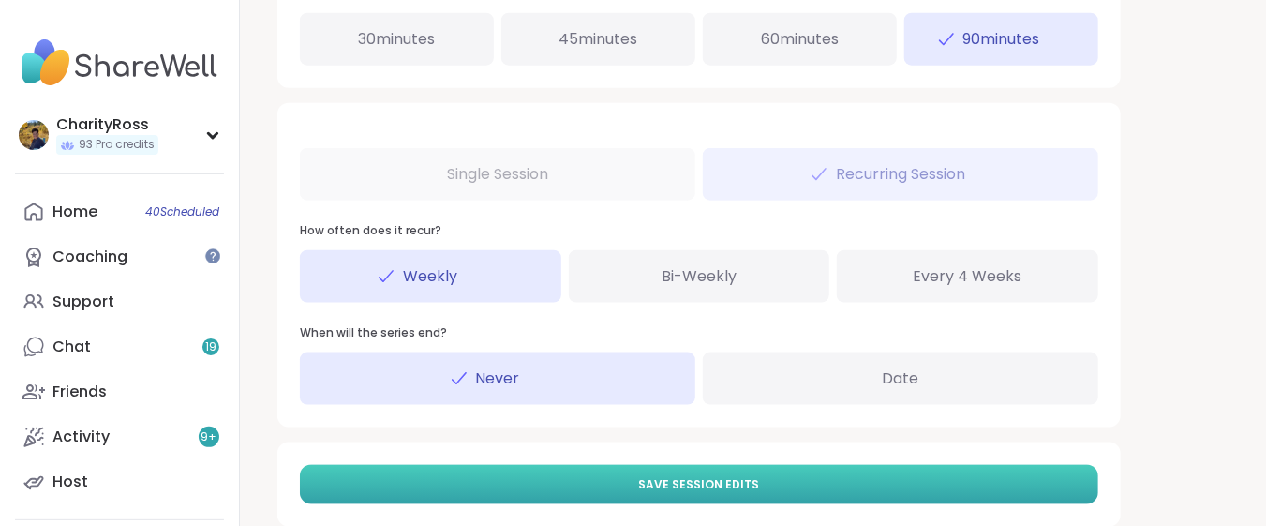
type input "**"
click at [395, 480] on button "Save Session Edits" at bounding box center [699, 484] width 798 height 39
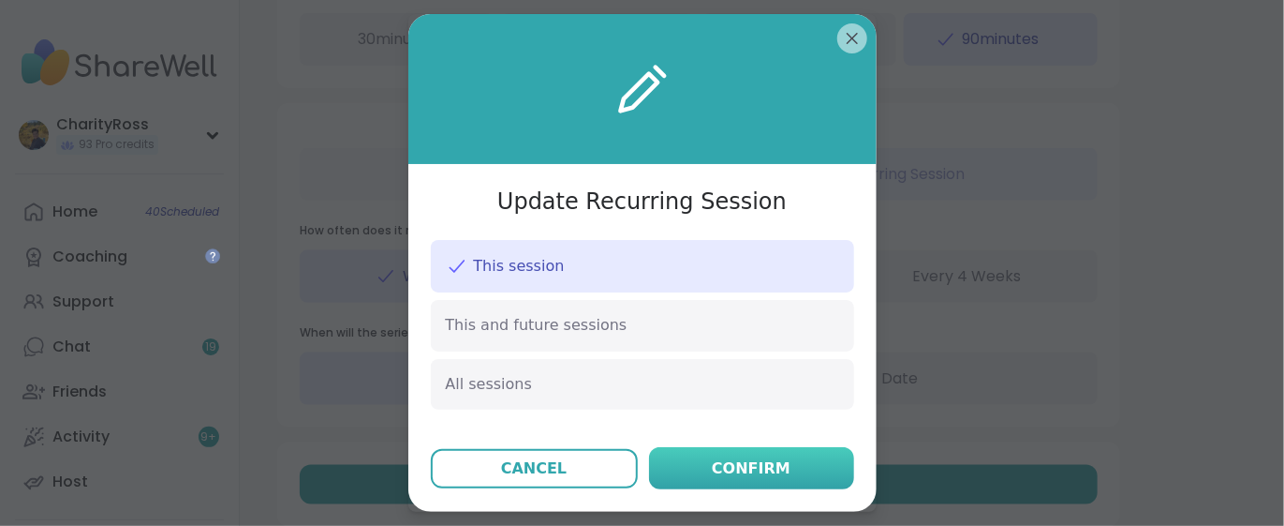
click at [657, 470] on button "Confirm" at bounding box center [751, 468] width 205 height 42
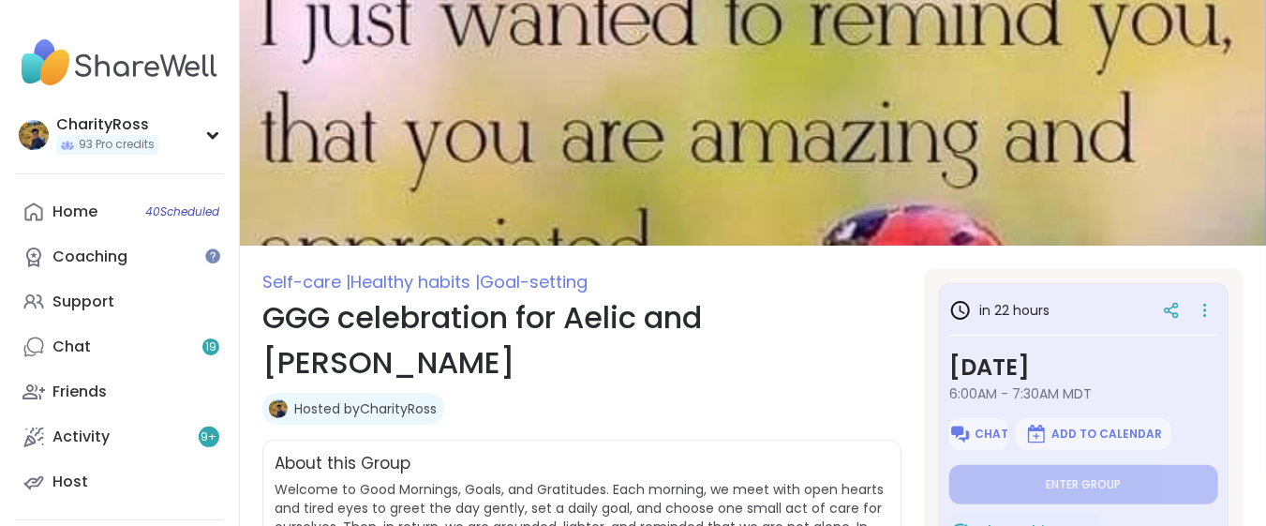
type textarea "*"
